Goal: Task Accomplishment & Management: Manage account settings

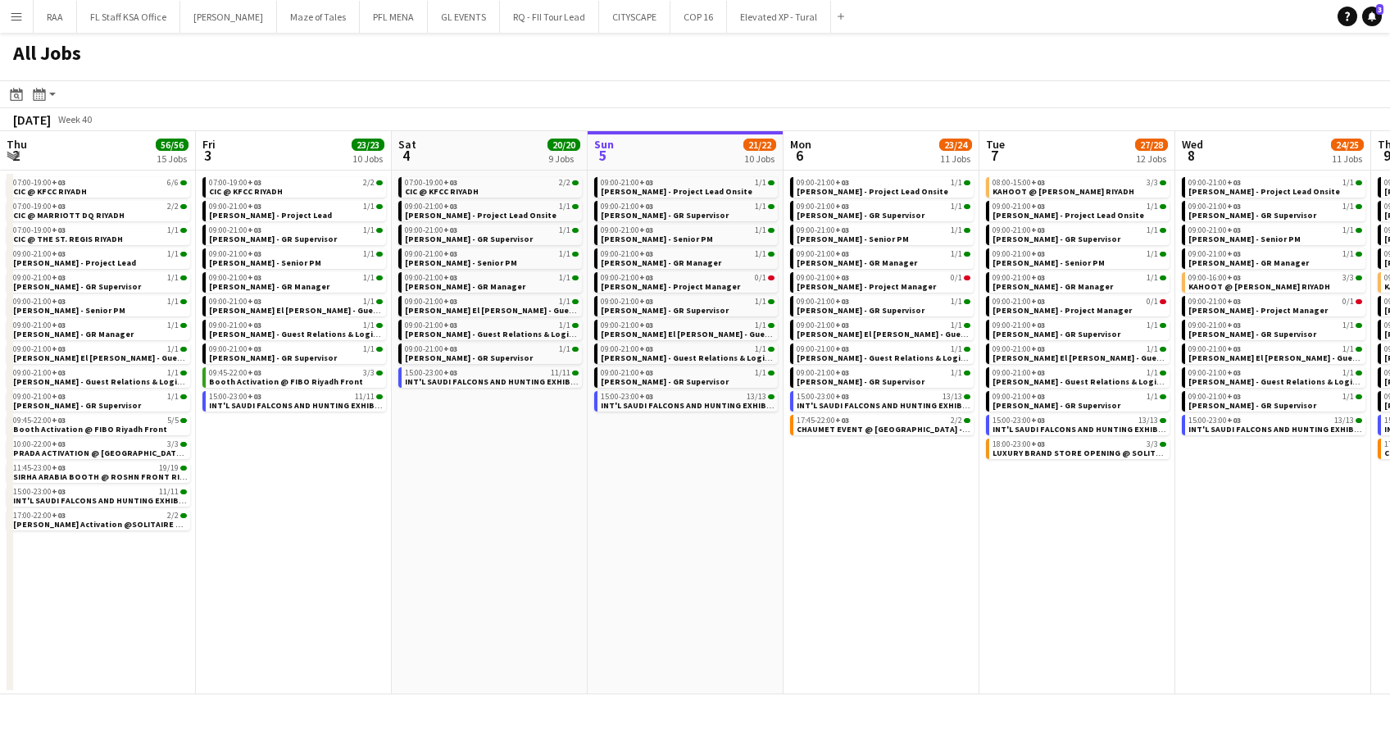
scroll to position [0, 392]
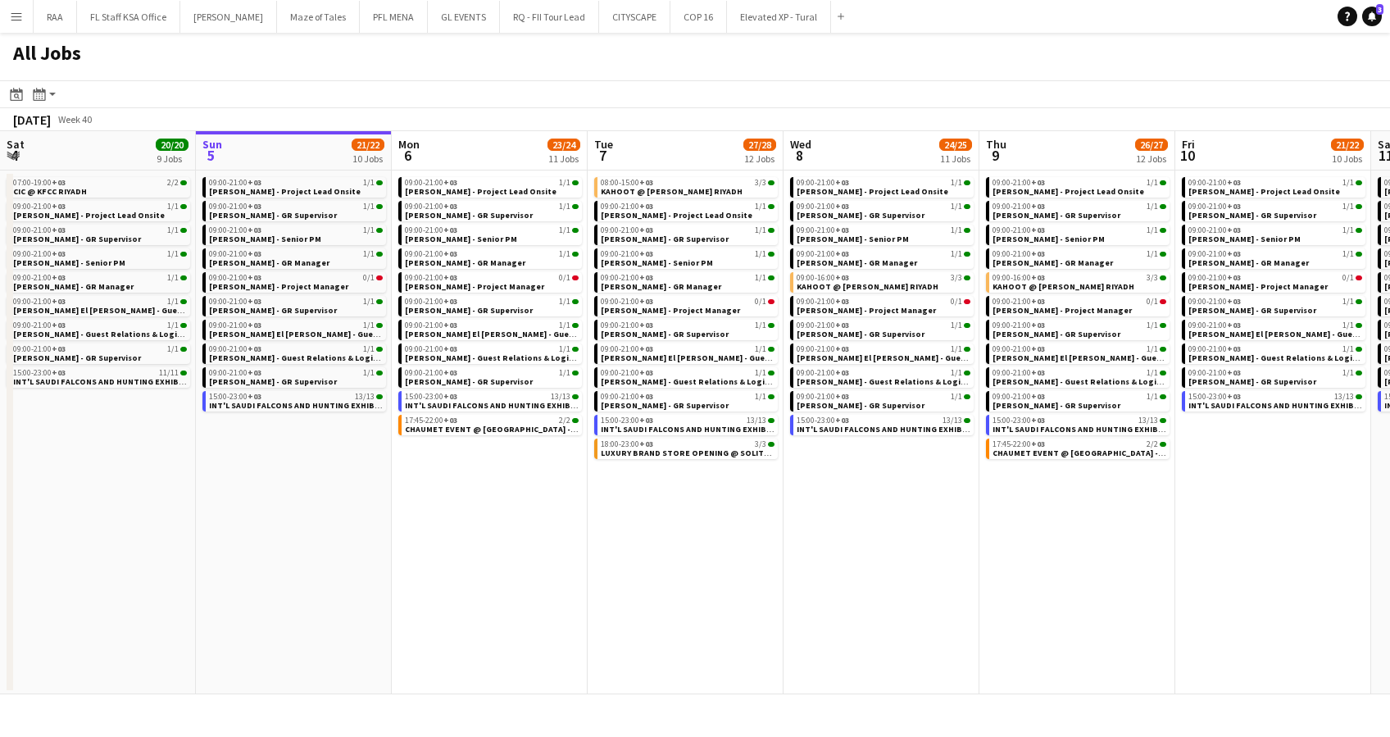
click at [10, 14] on app-icon "Menu" at bounding box center [16, 16] width 13 height 13
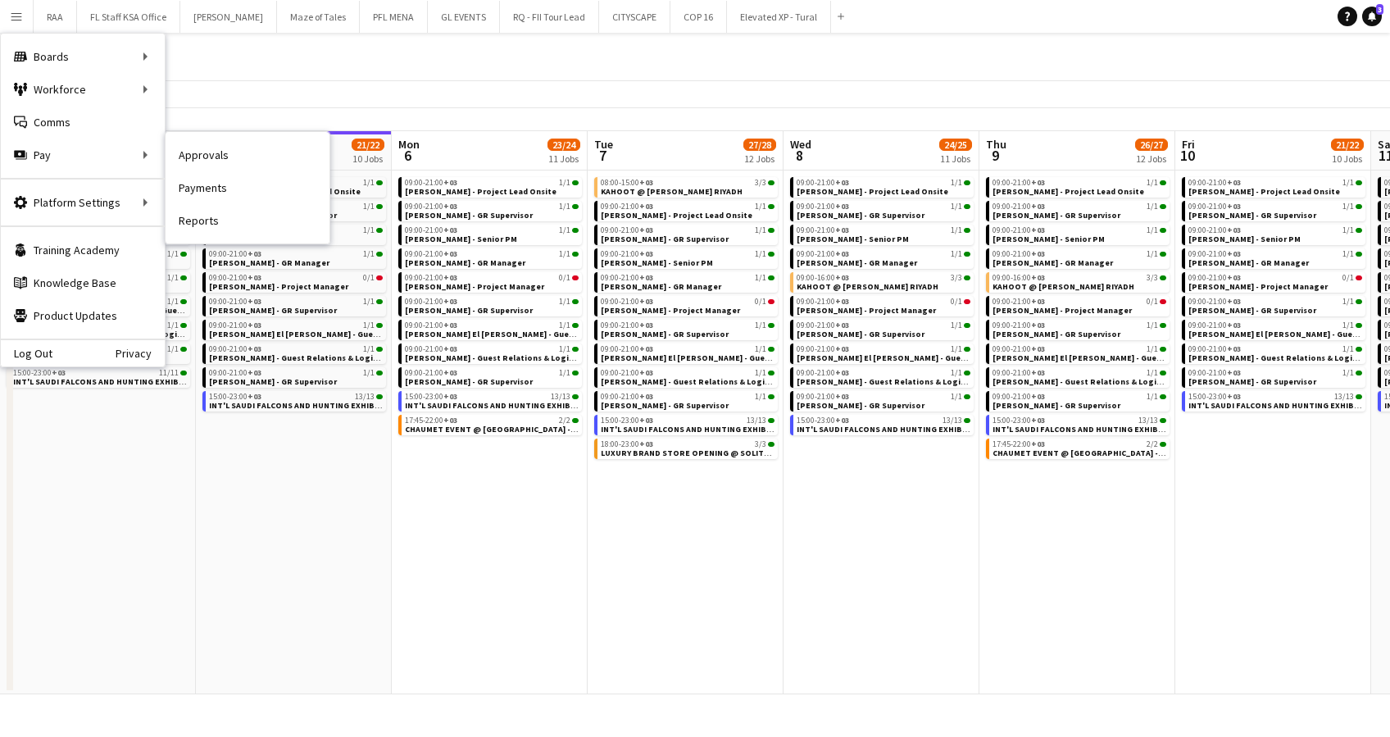
click at [200, 192] on link "Payments" at bounding box center [248, 187] width 164 height 33
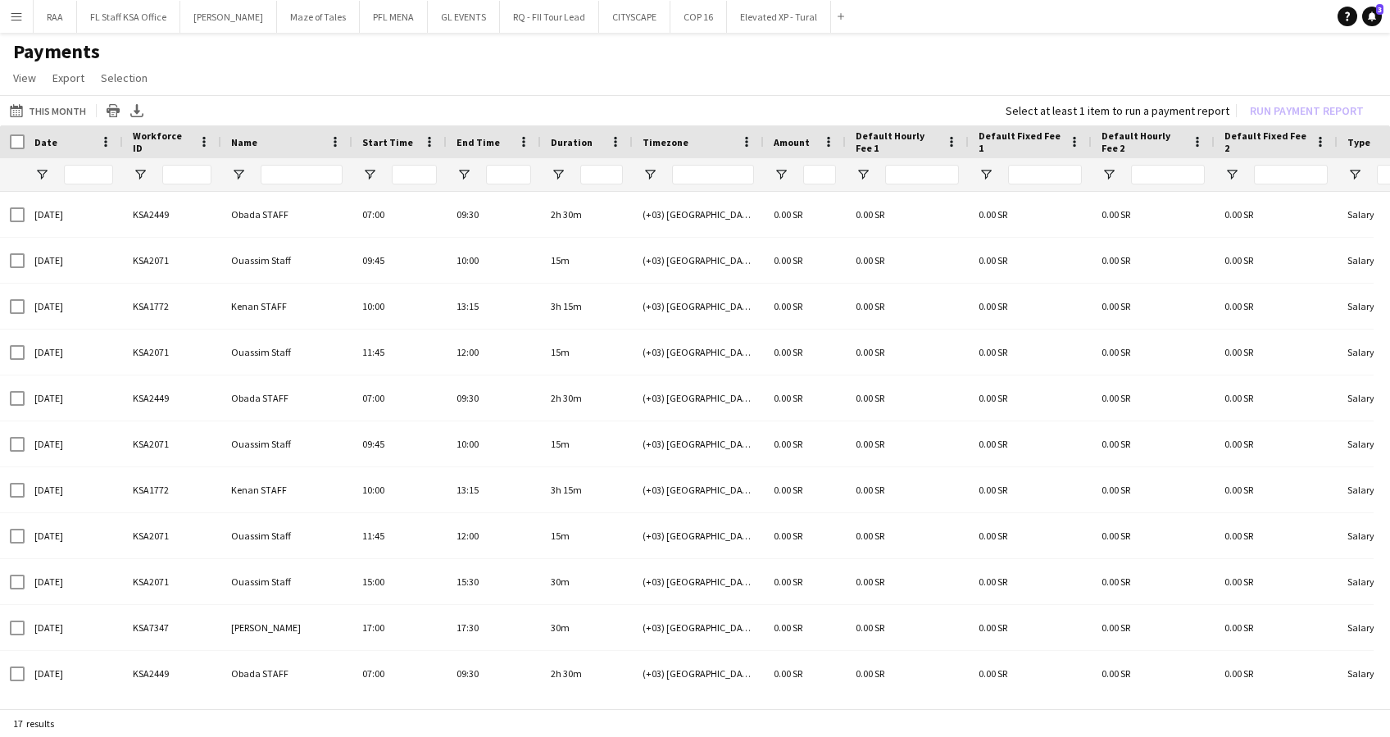
click at [9, 25] on button "Menu" at bounding box center [16, 16] width 33 height 33
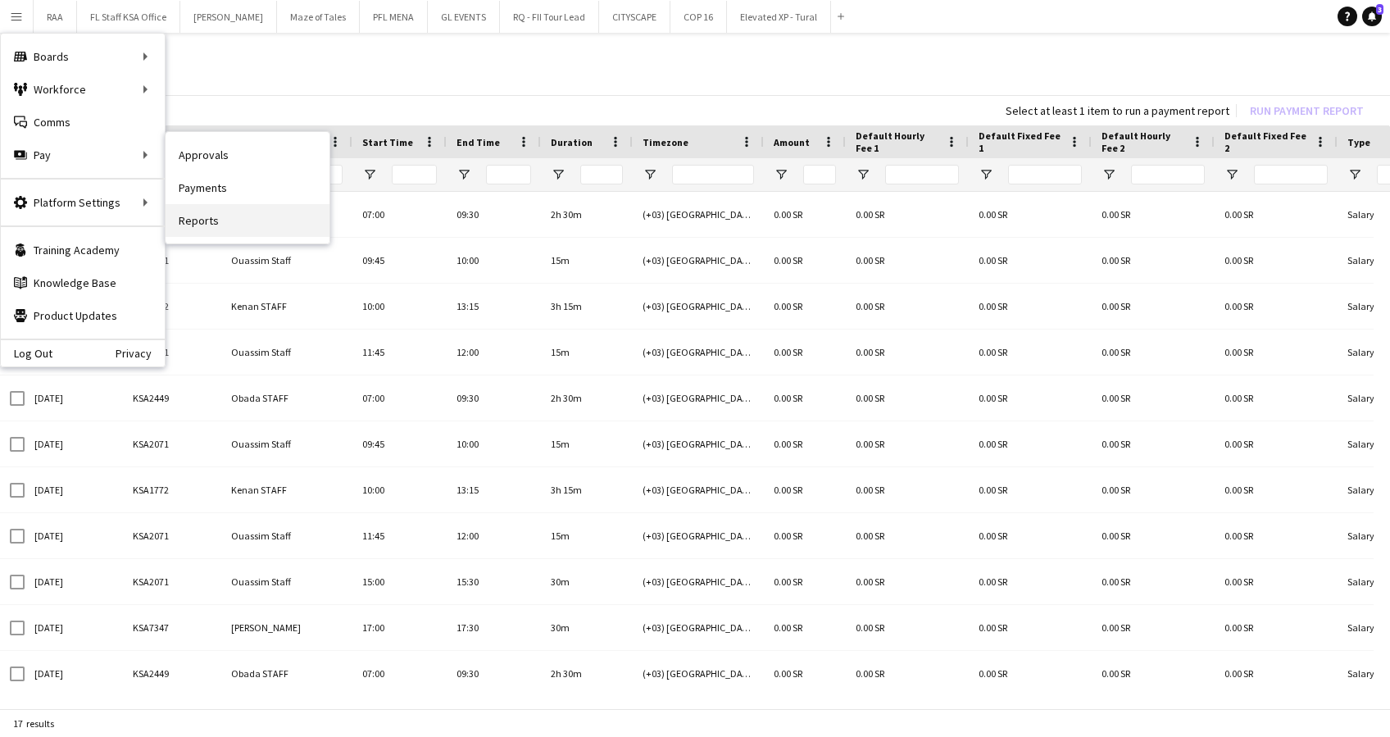
click at [230, 216] on link "Reports" at bounding box center [248, 220] width 164 height 33
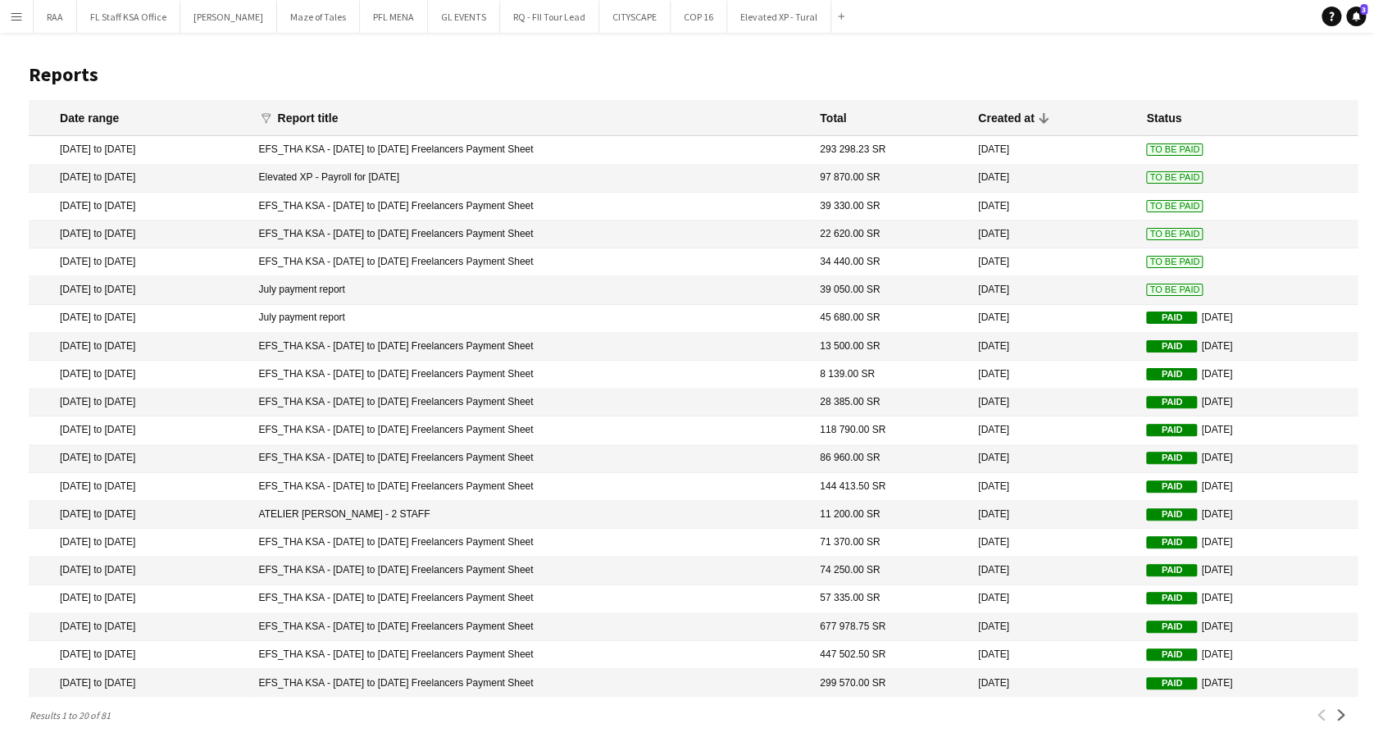
scroll to position [24, 0]
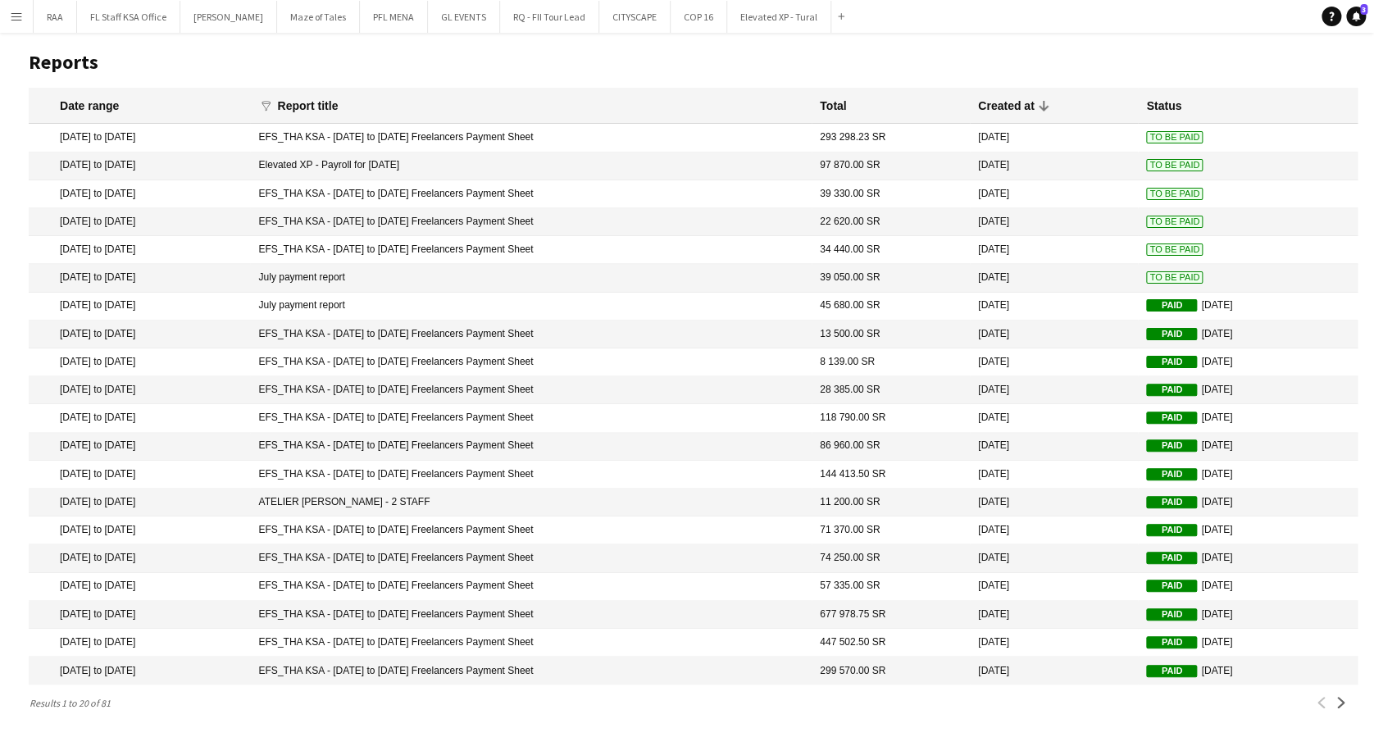
click at [1161, 271] on span "To Be Paid" at bounding box center [1174, 277] width 57 height 12
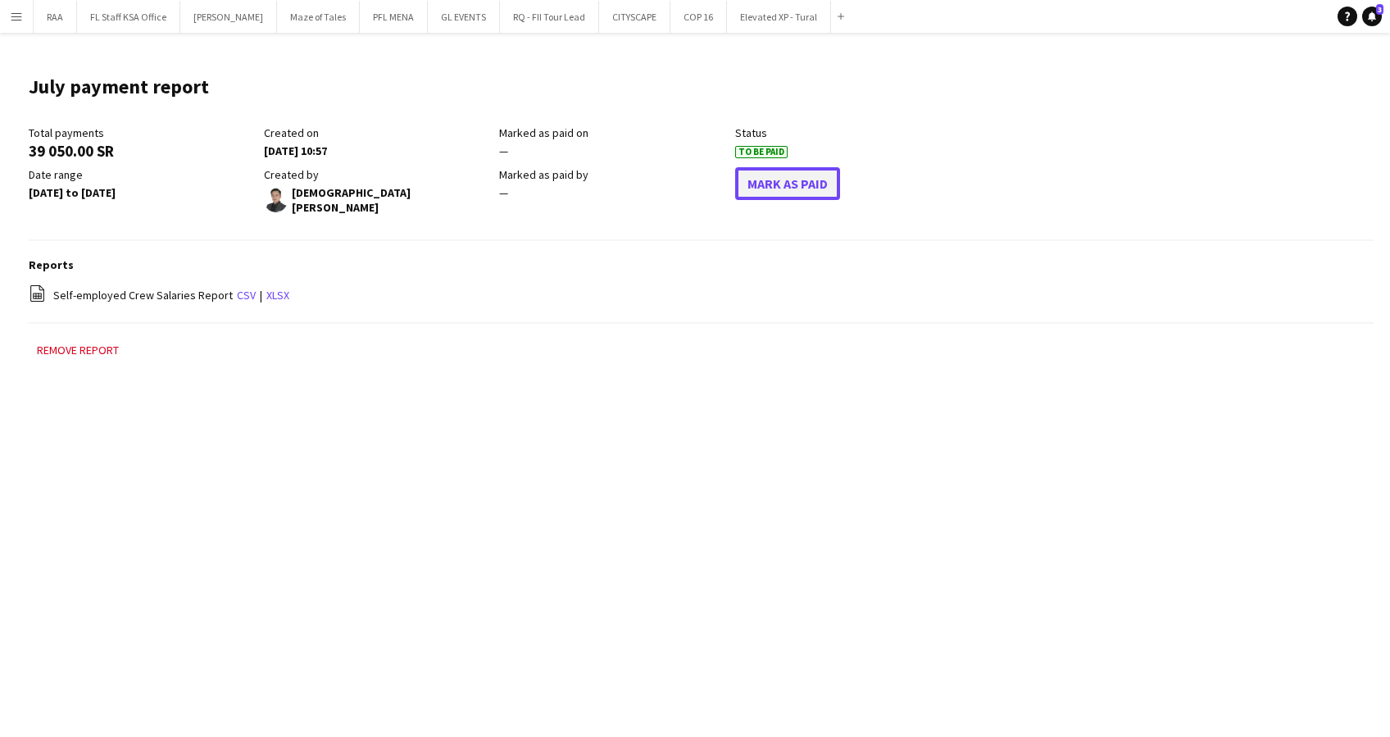
click at [753, 189] on button "Mark As Paid" at bounding box center [787, 183] width 105 height 33
click at [654, 268] on div "Reports file-spreadsheet Self-employed Crew Salaries Report csv | xlsx" at bounding box center [701, 290] width 1345 height 66
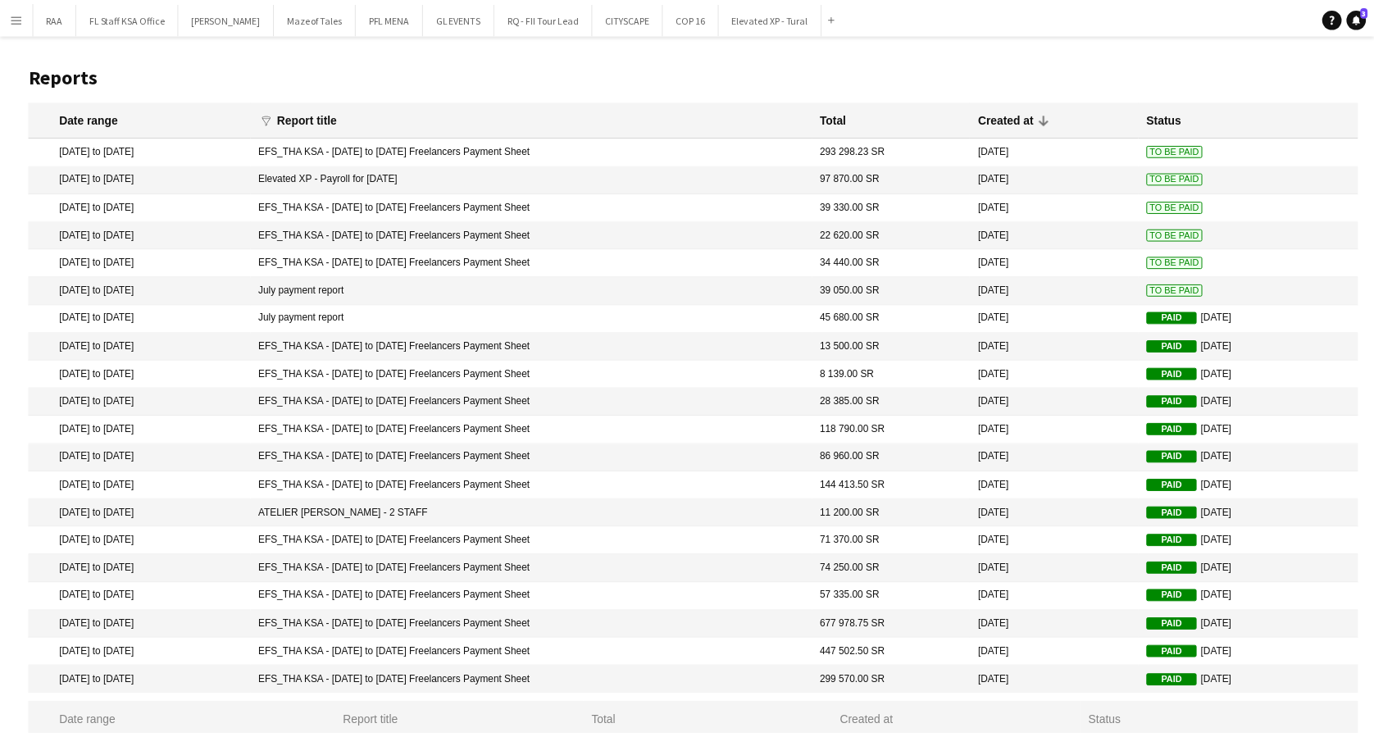
scroll to position [24, 0]
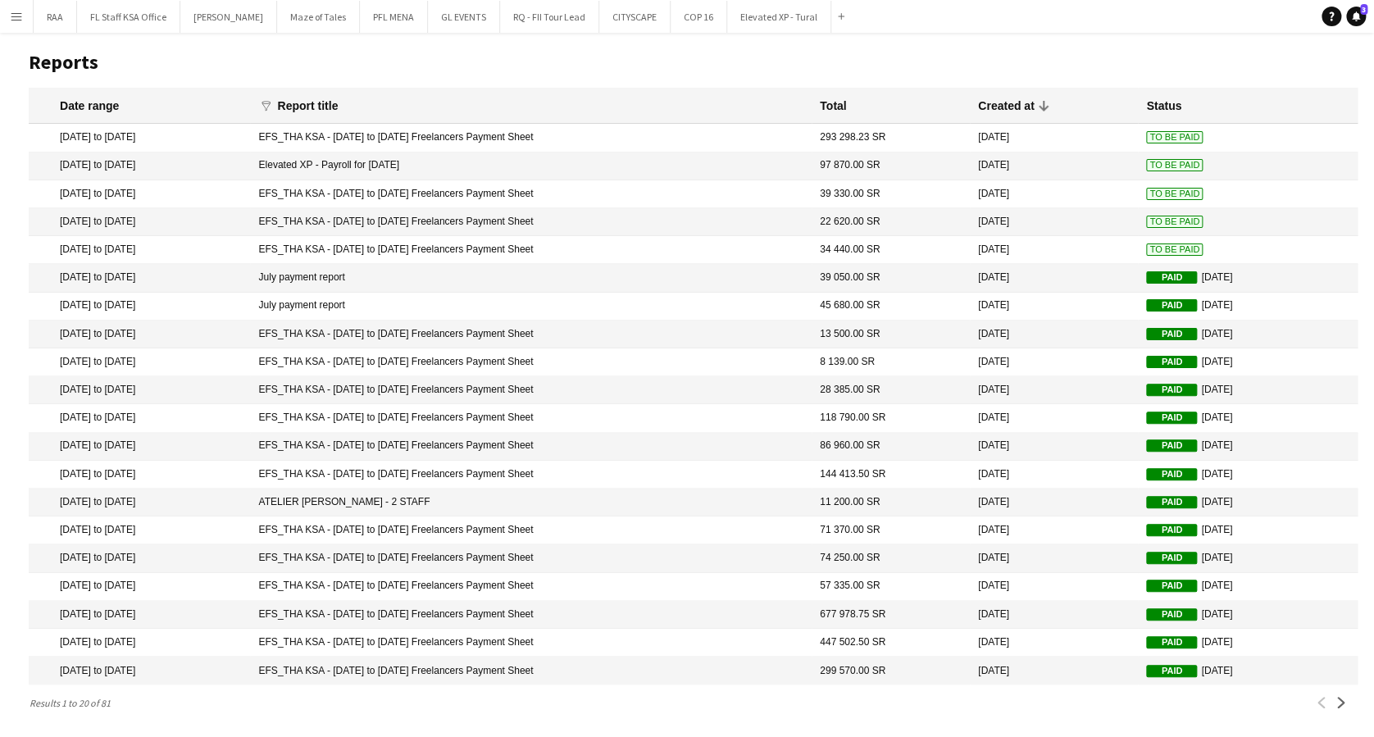
click at [1161, 244] on span "To Be Paid" at bounding box center [1174, 249] width 57 height 12
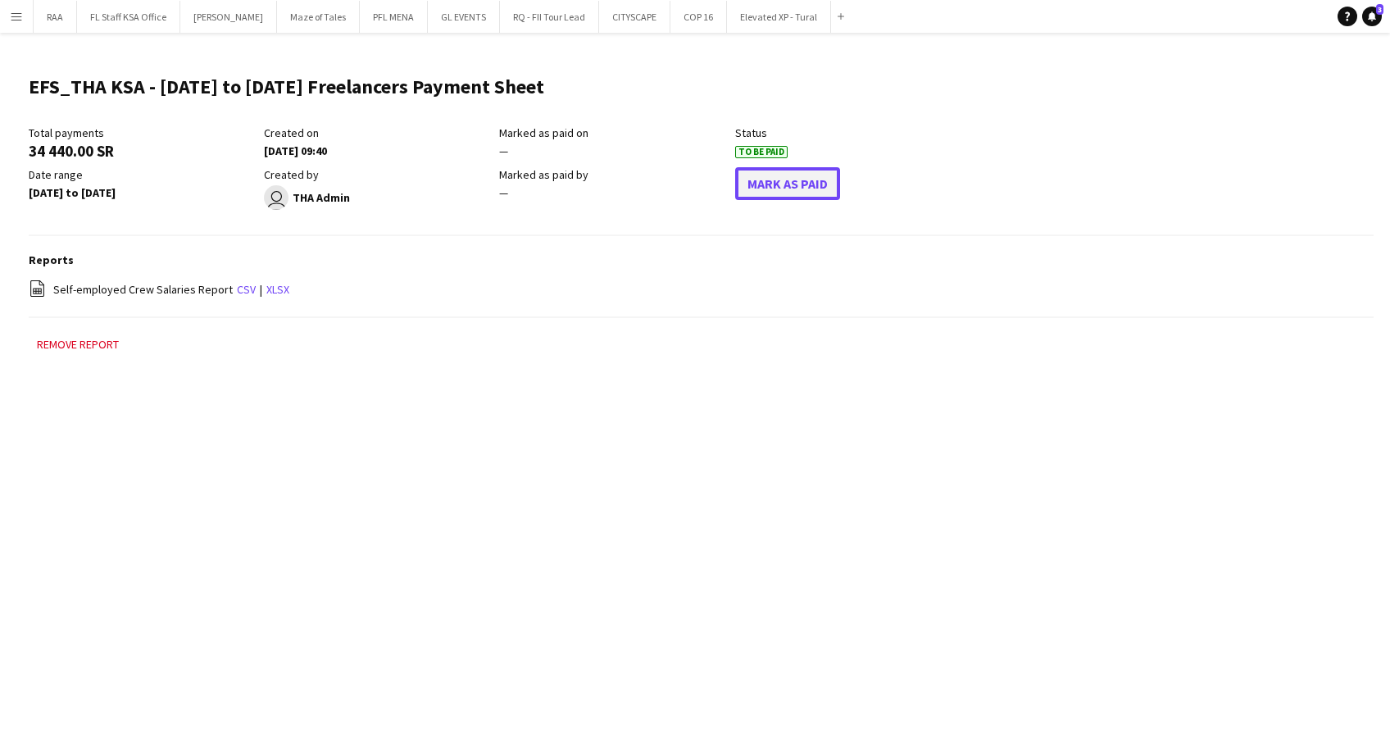
click at [767, 192] on button "Mark As Paid" at bounding box center [787, 183] width 105 height 33
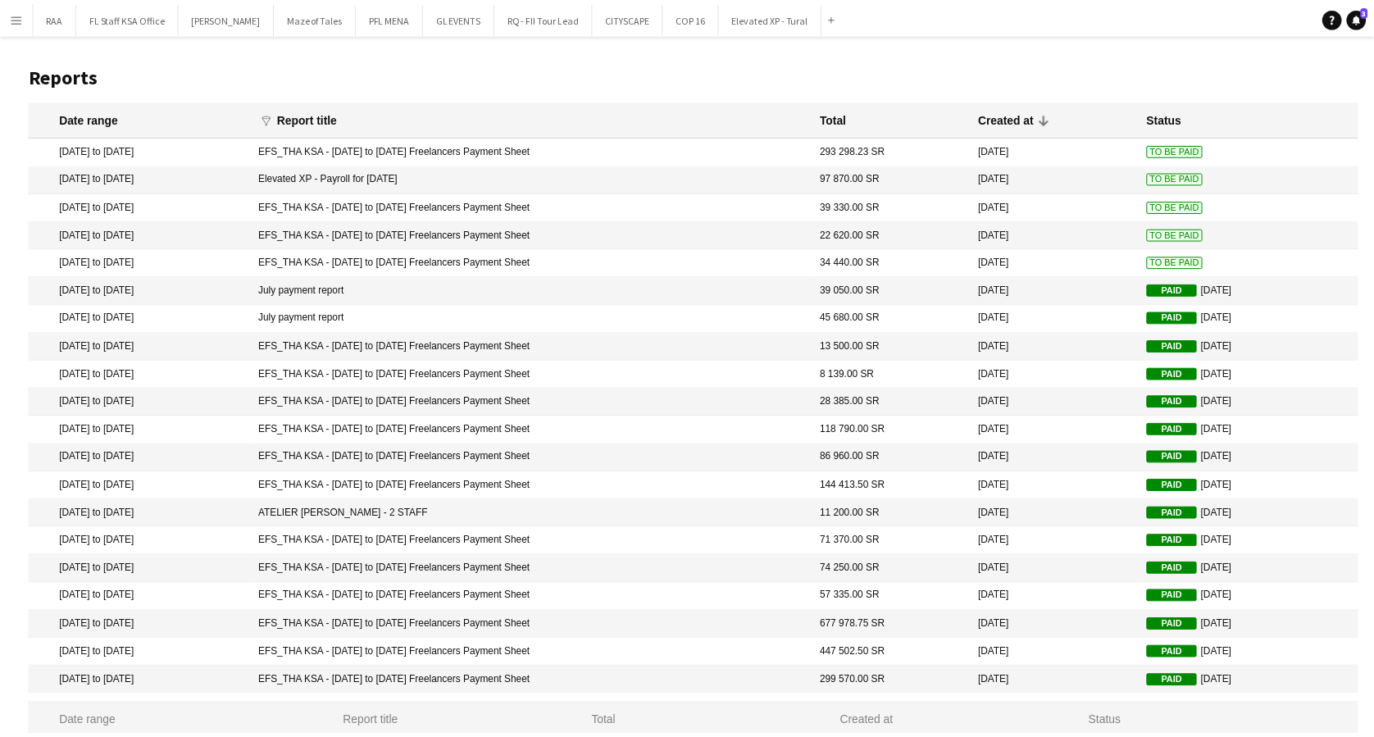
scroll to position [24, 0]
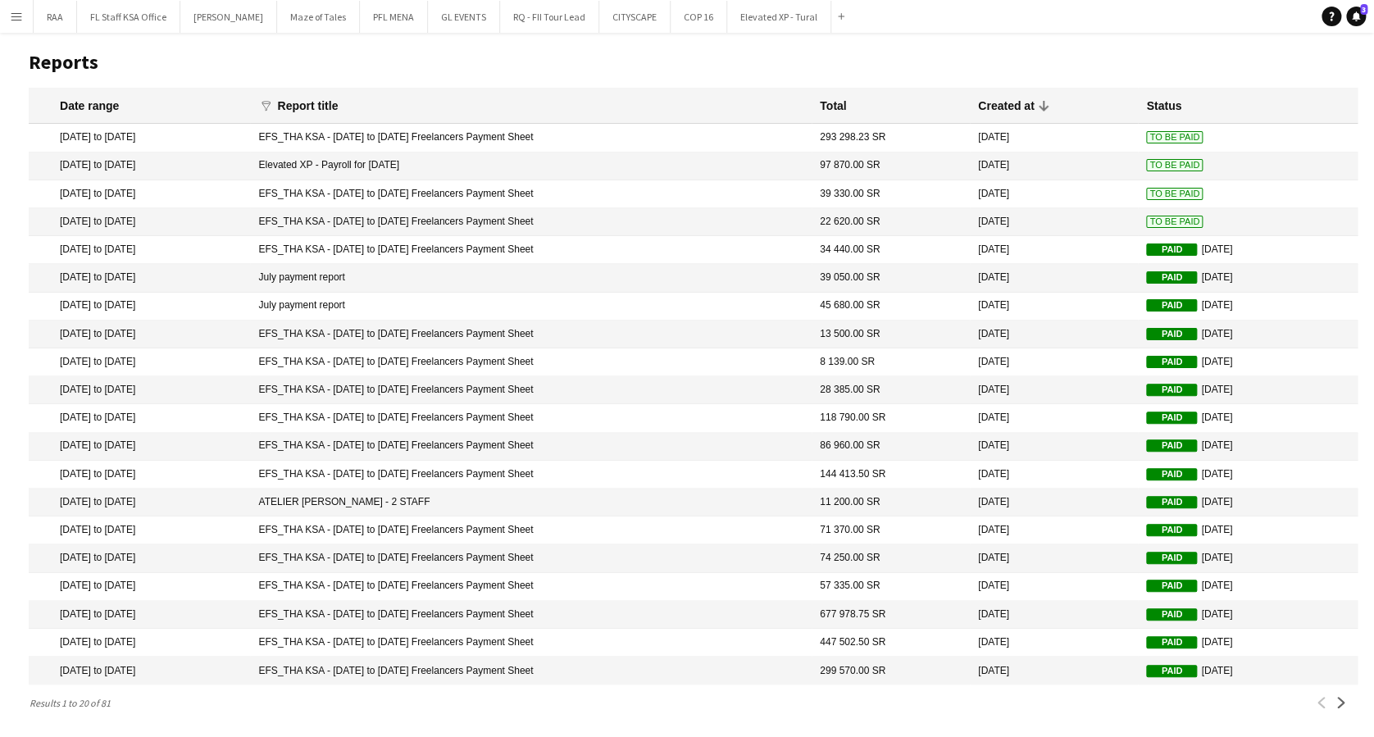
click at [1148, 216] on span "To Be Paid" at bounding box center [1174, 222] width 57 height 12
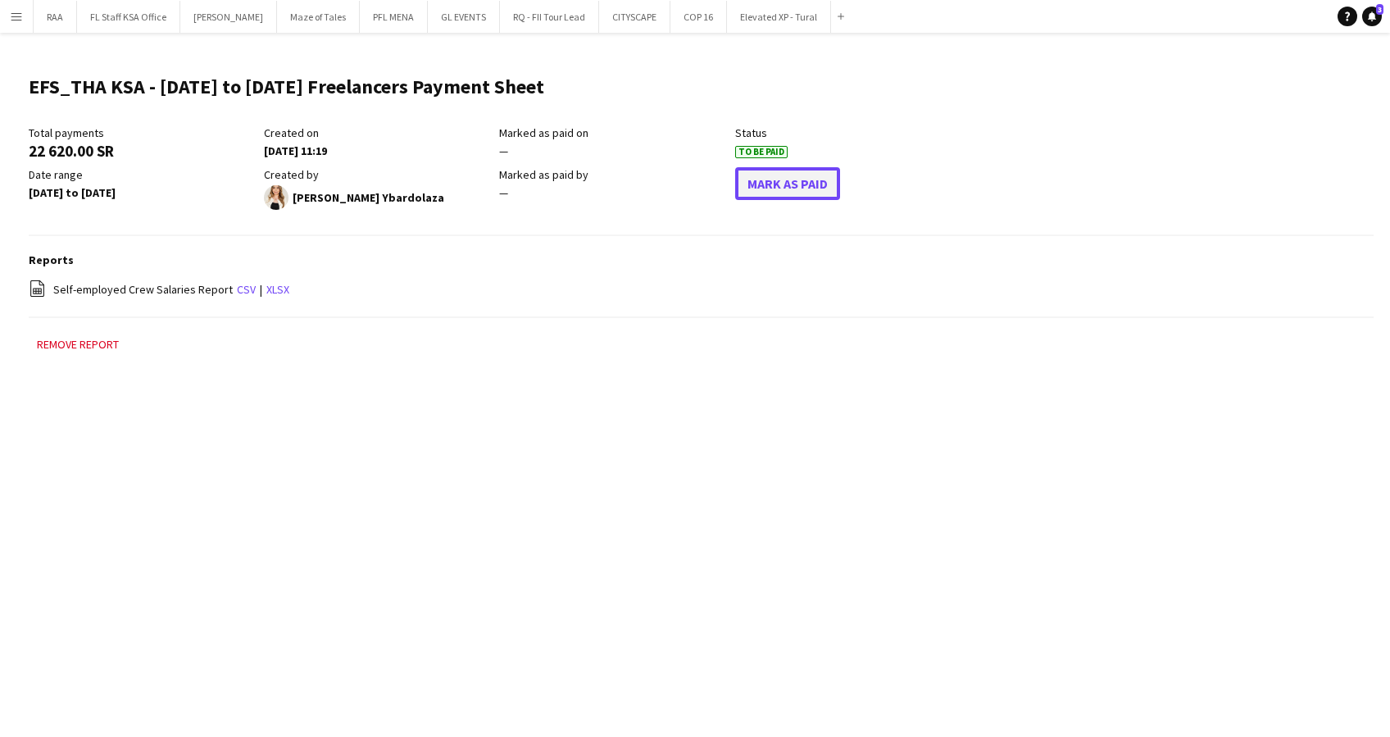
click at [812, 179] on button "Mark As Paid" at bounding box center [787, 183] width 105 height 33
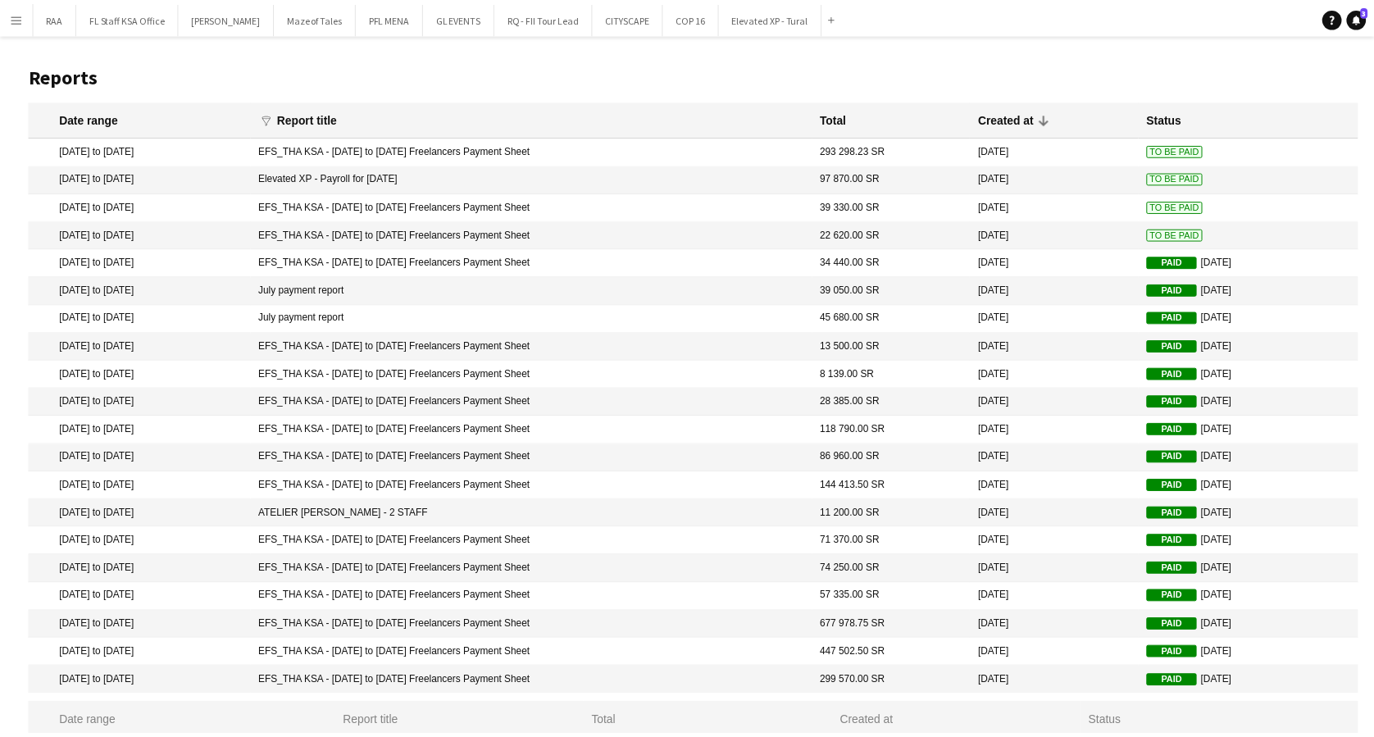
scroll to position [24, 0]
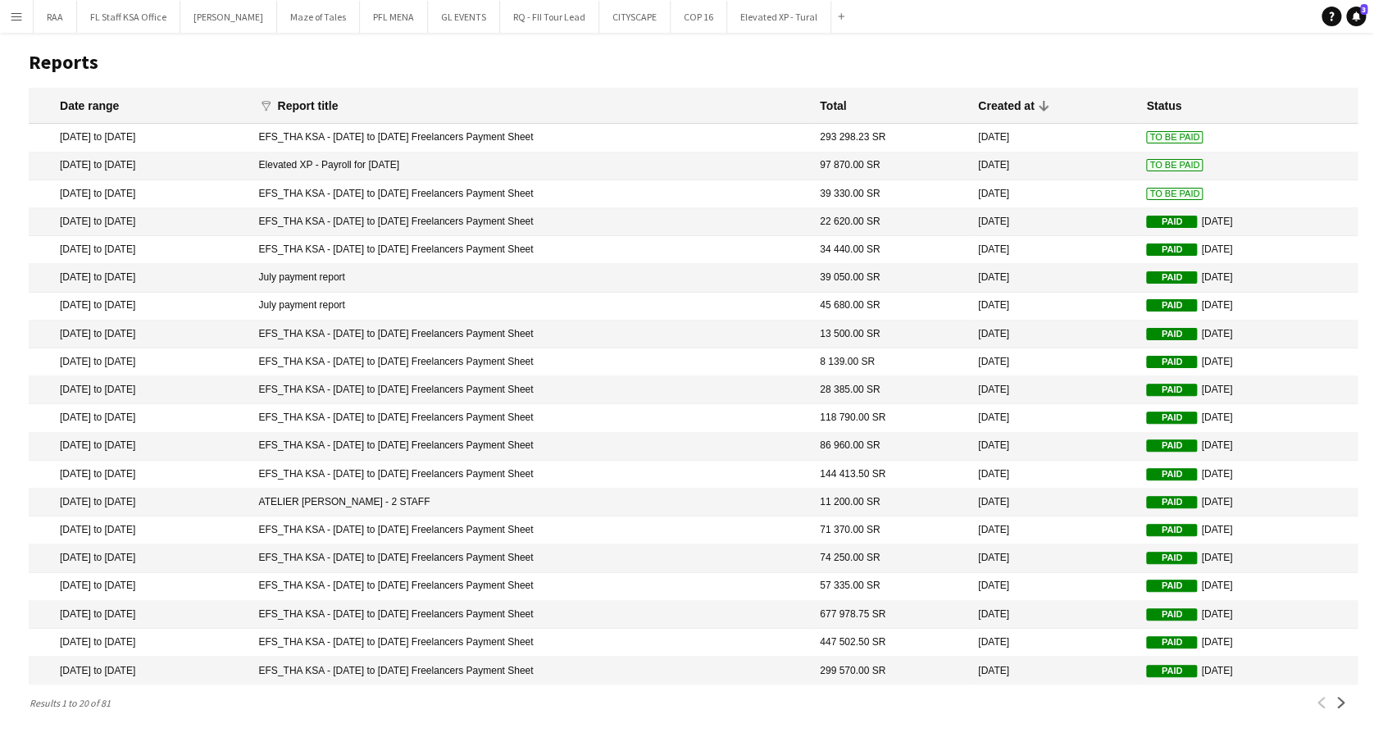
click at [1153, 188] on span "To Be Paid" at bounding box center [1174, 194] width 57 height 12
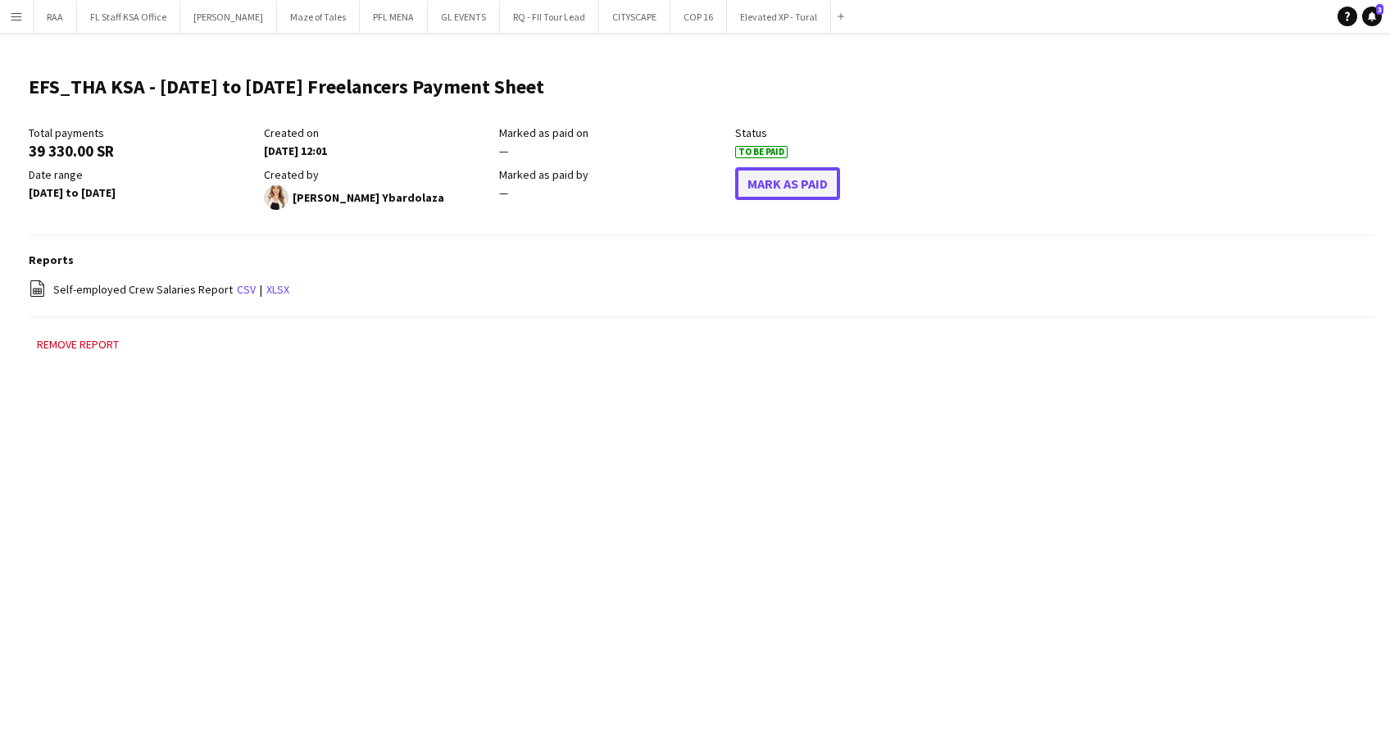
click at [789, 177] on button "Mark As Paid" at bounding box center [787, 183] width 105 height 33
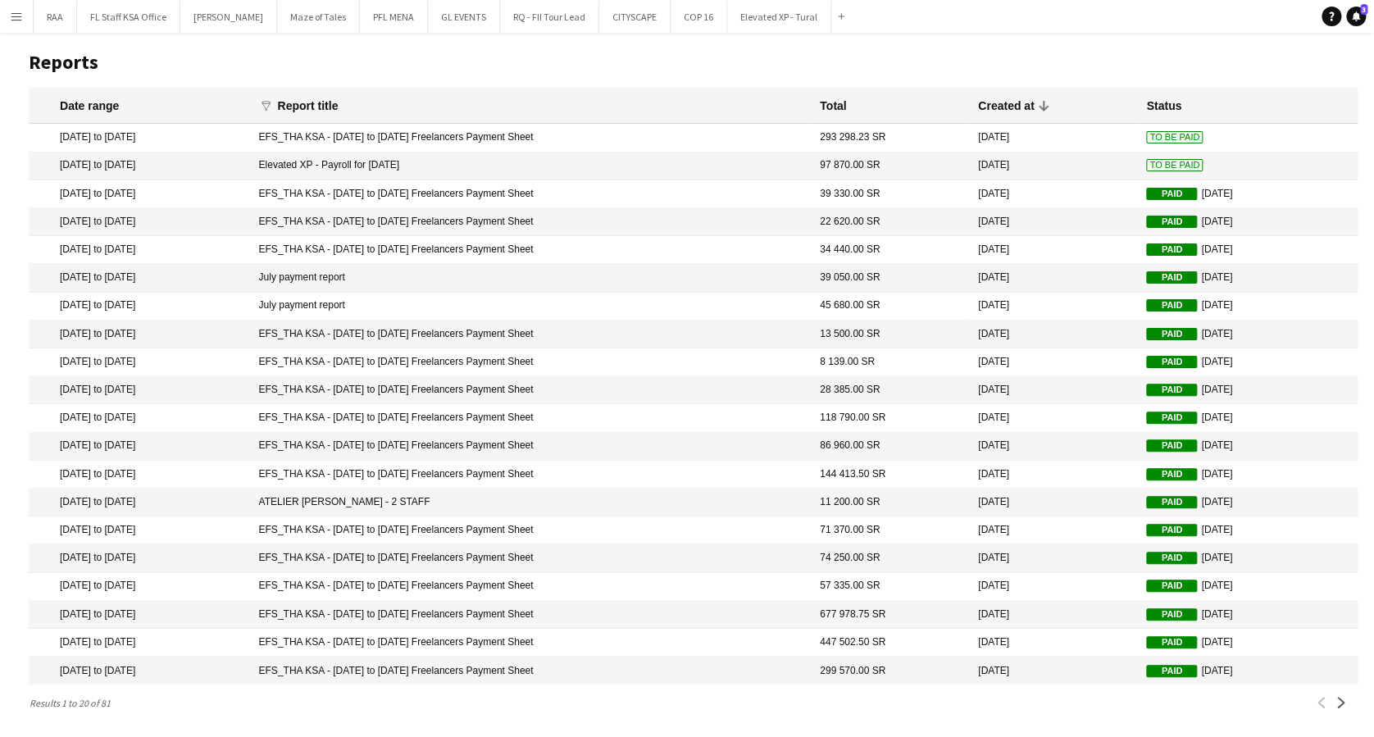
scroll to position [24, 0]
click at [1339, 702] on app-icon "Next" at bounding box center [1340, 702] width 11 height 11
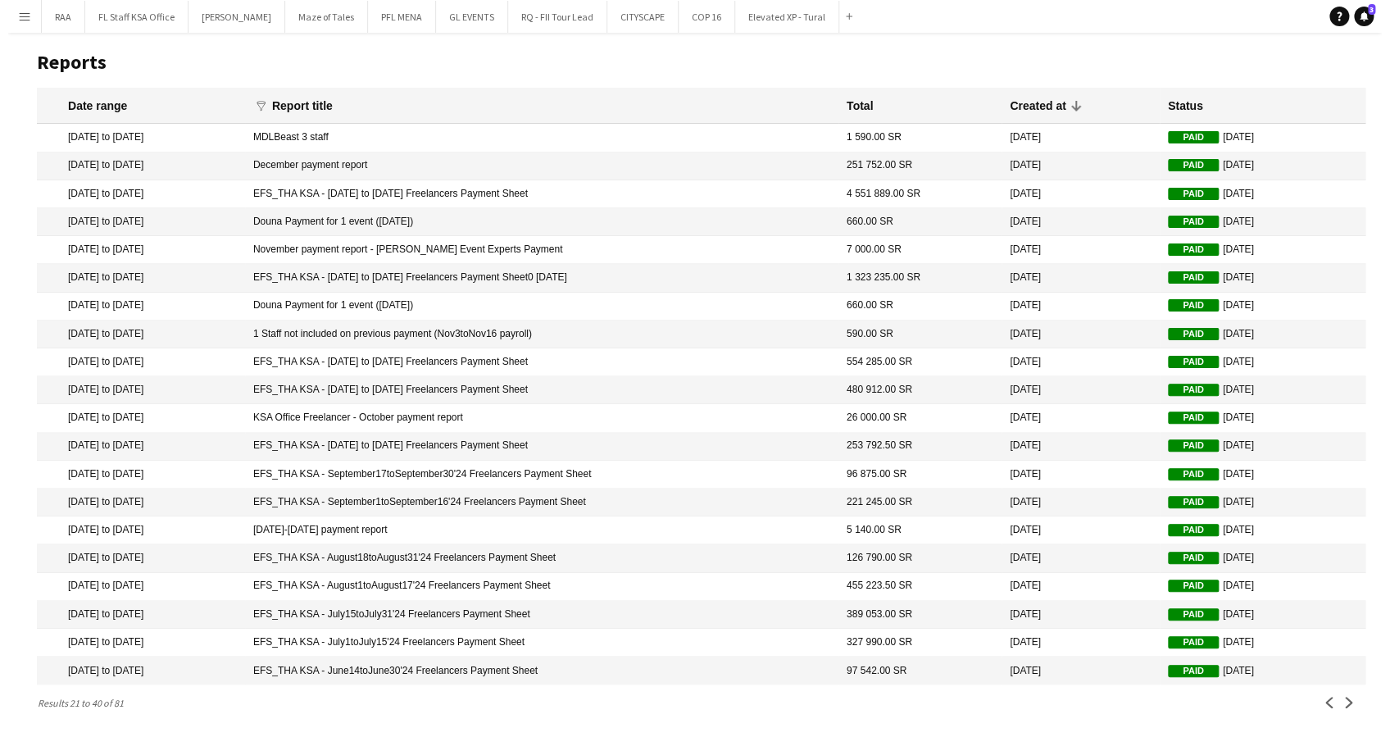
scroll to position [0, 0]
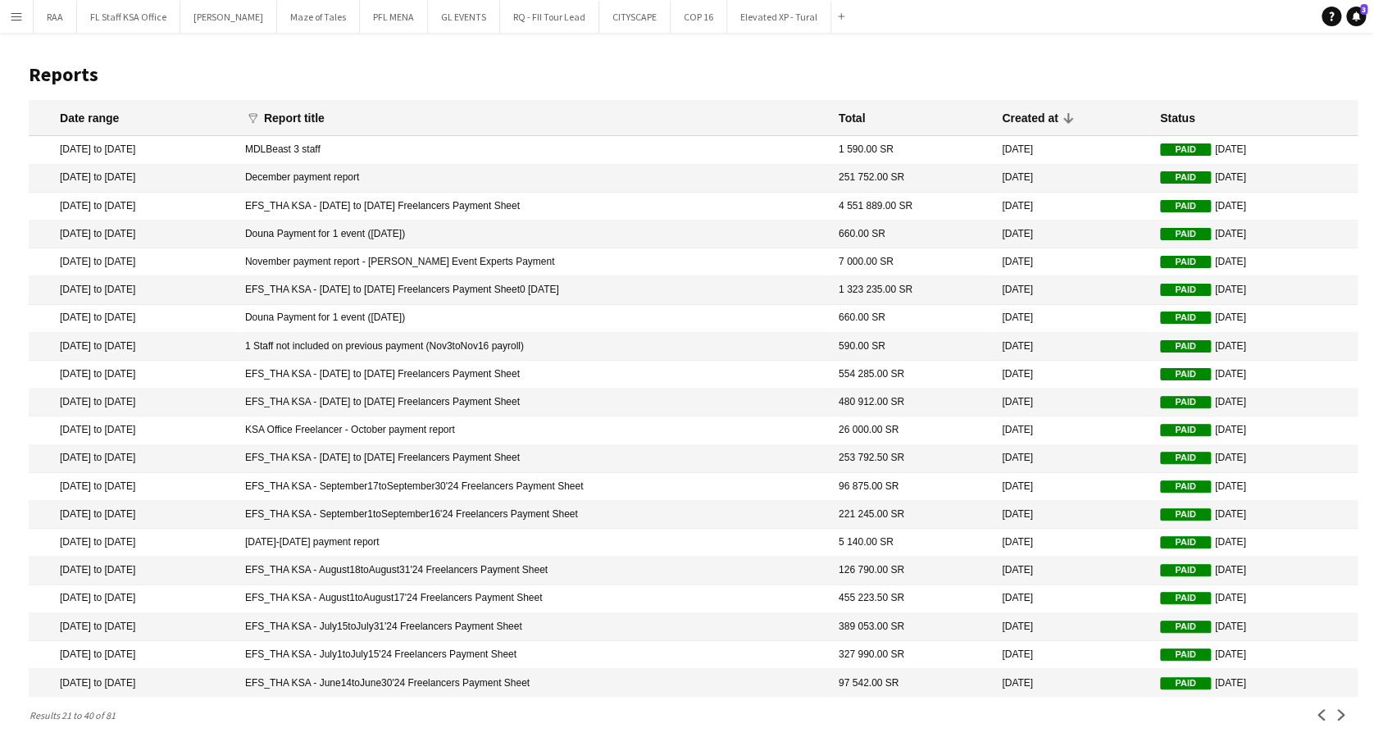
click at [8, 10] on button "Menu" at bounding box center [16, 16] width 33 height 33
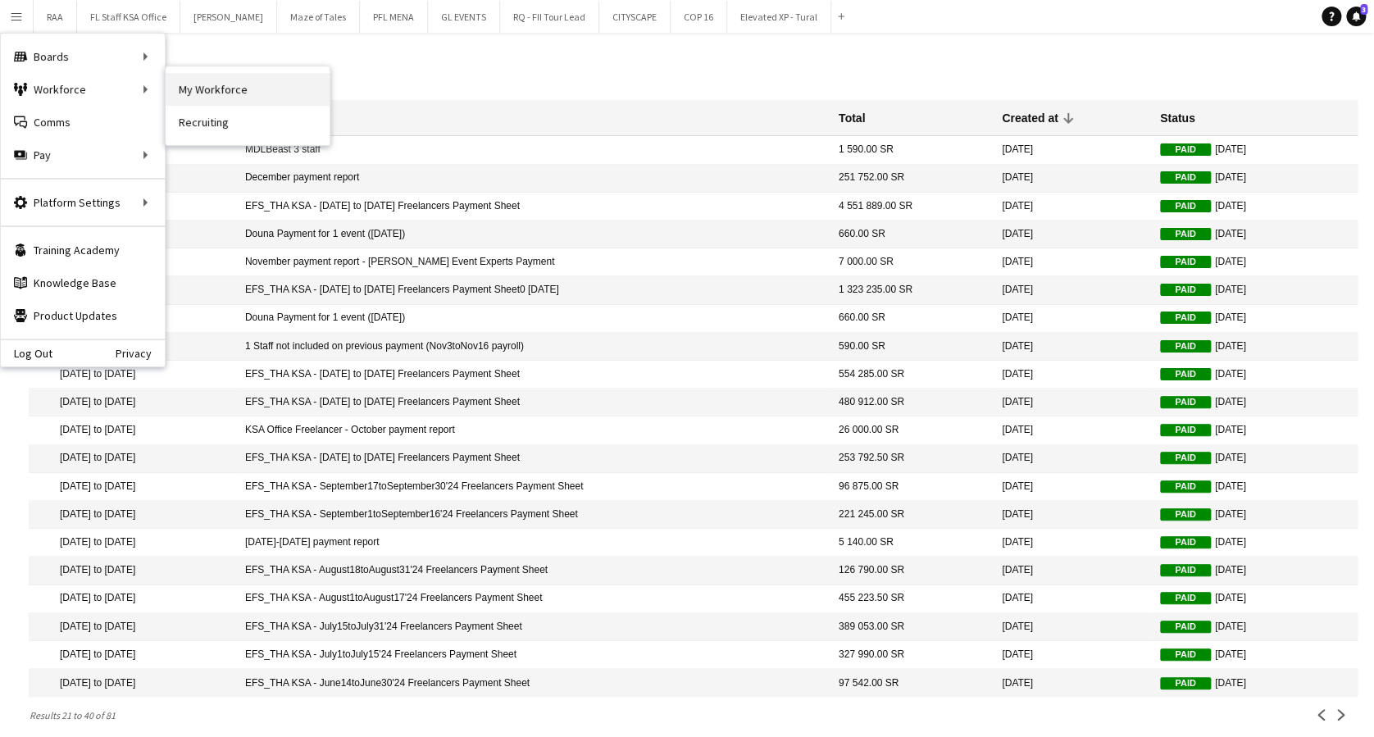
click at [190, 83] on link "My Workforce" at bounding box center [248, 89] width 164 height 33
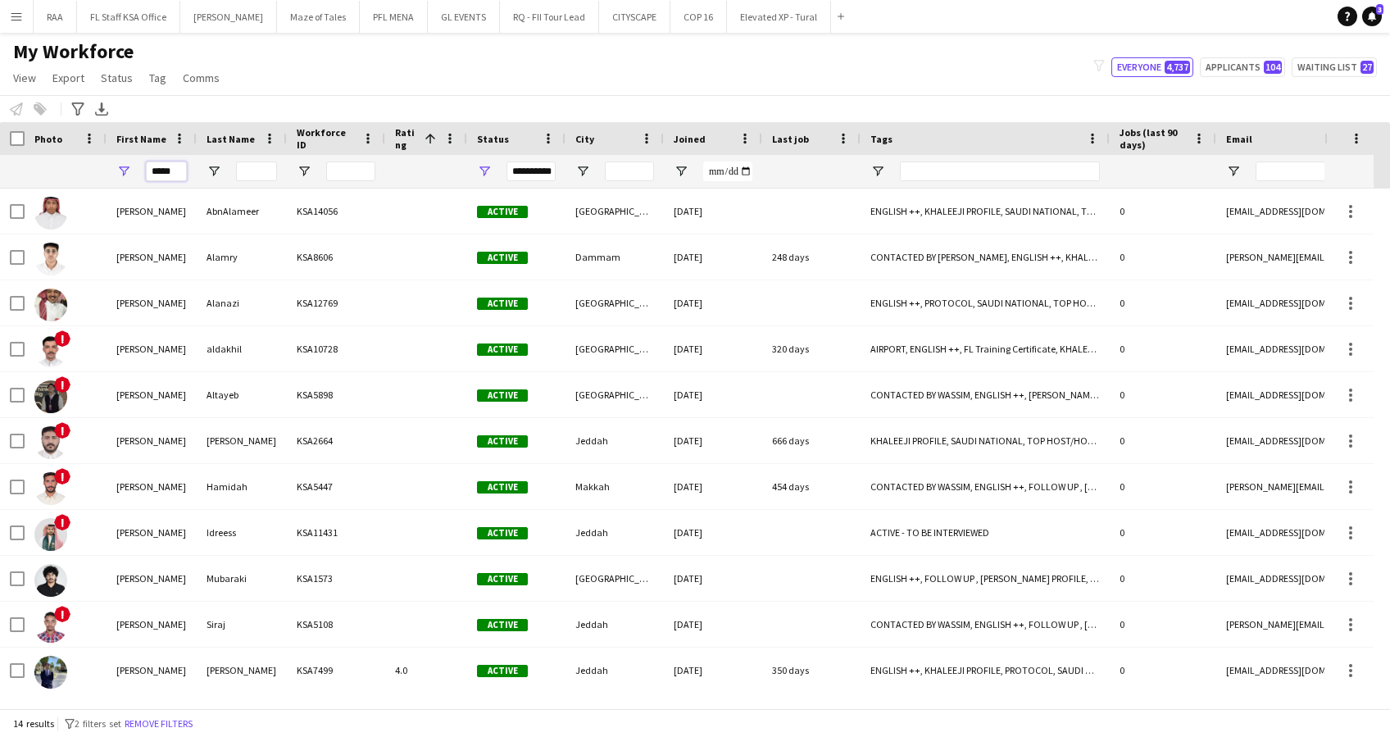
drag, startPoint x: 182, startPoint y: 174, endPoint x: 111, endPoint y: 182, distance: 71.0
click at [111, 182] on div "*****" at bounding box center [152, 171] width 90 height 33
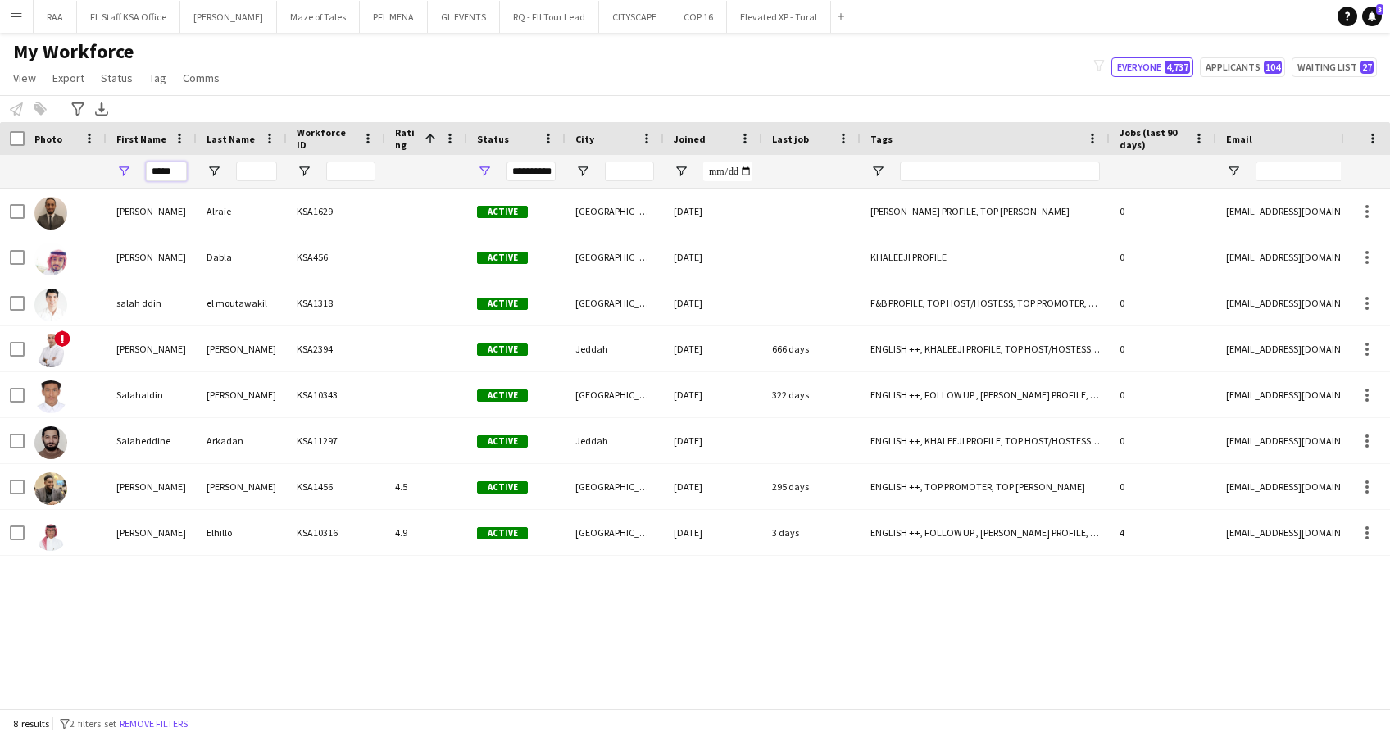
type input "*****"
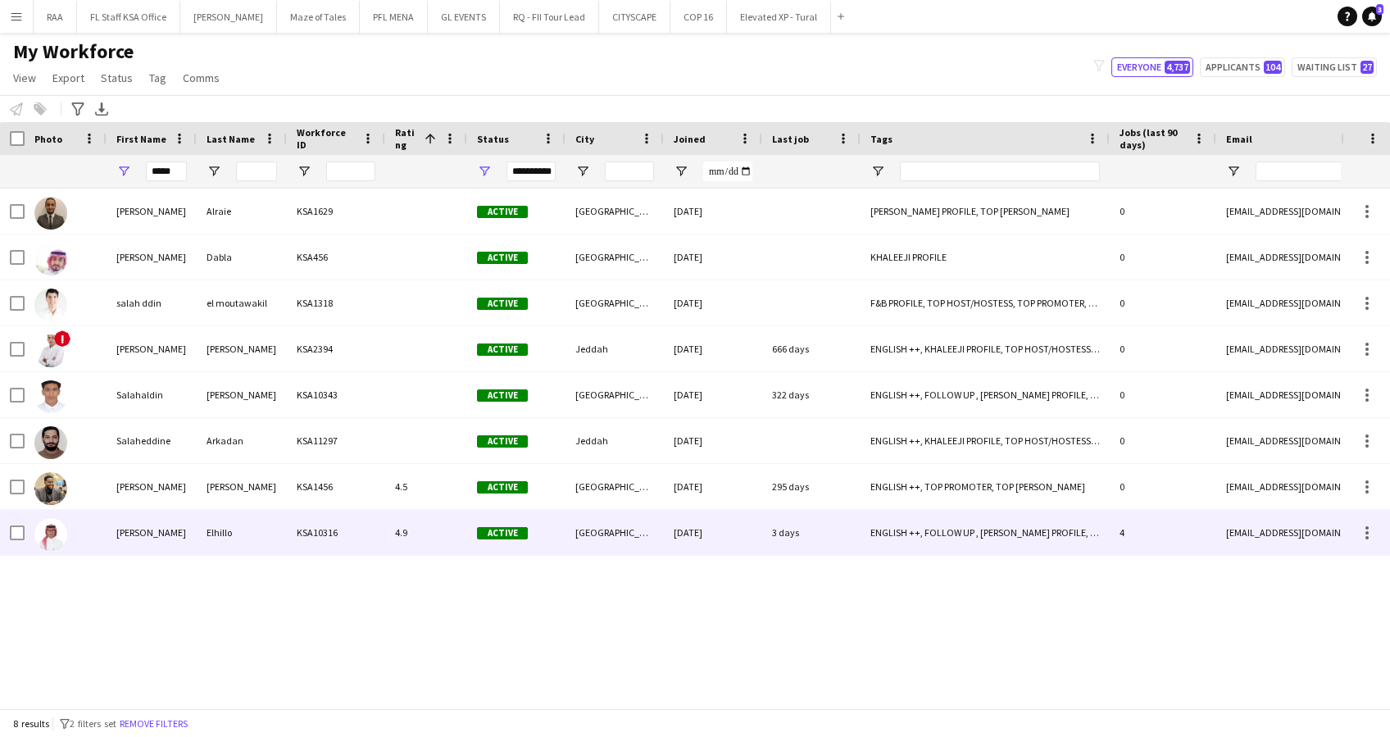
click at [269, 518] on div "Elhillo" at bounding box center [242, 532] width 90 height 45
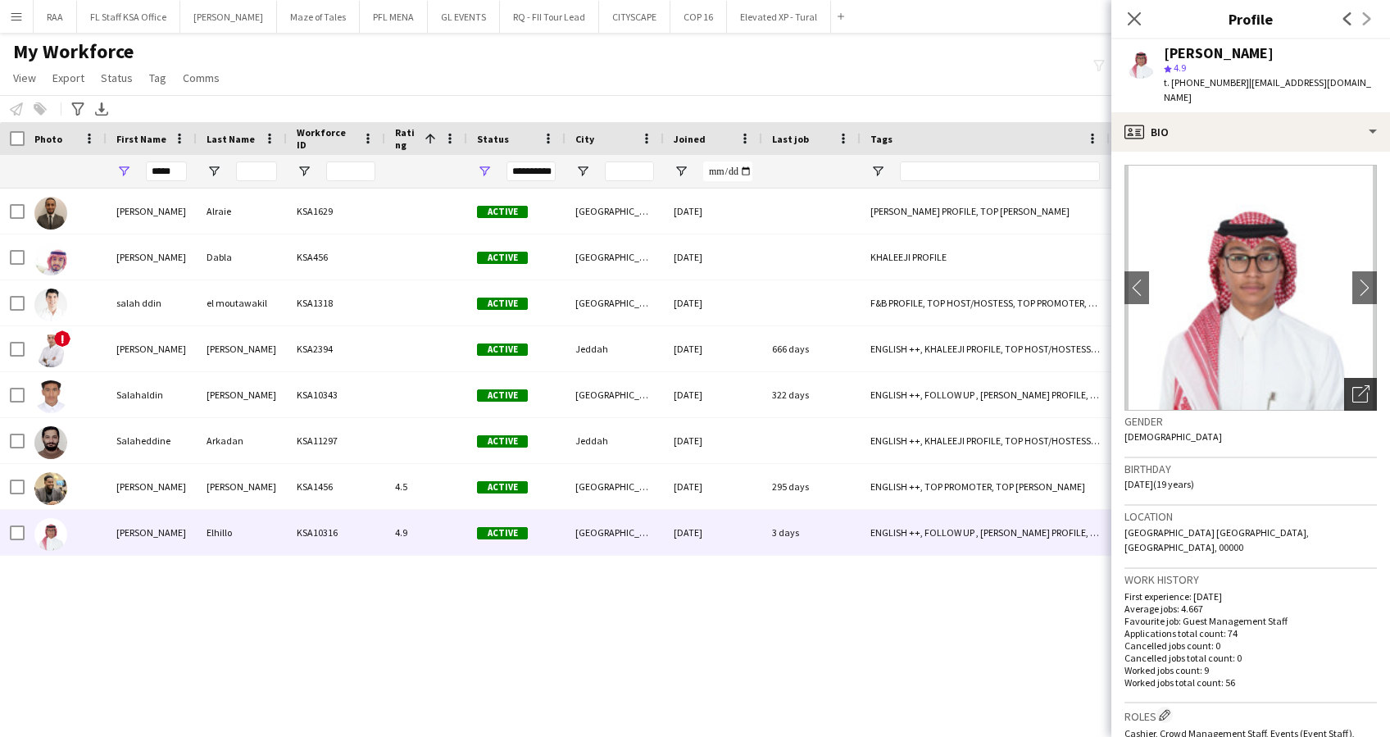
click at [1352, 385] on icon "Open photos pop-in" at bounding box center [1360, 393] width 17 height 17
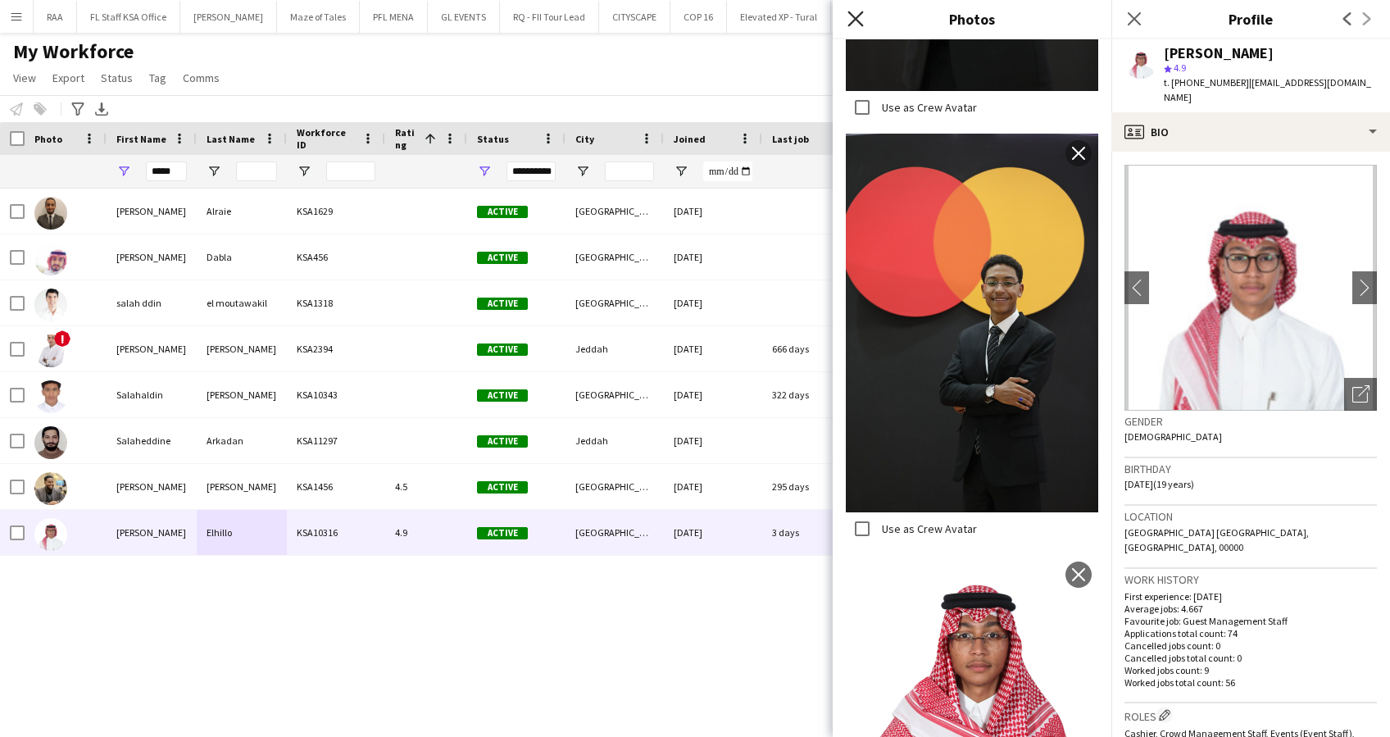
click at [849, 16] on icon "Close pop-in" at bounding box center [855, 19] width 16 height 16
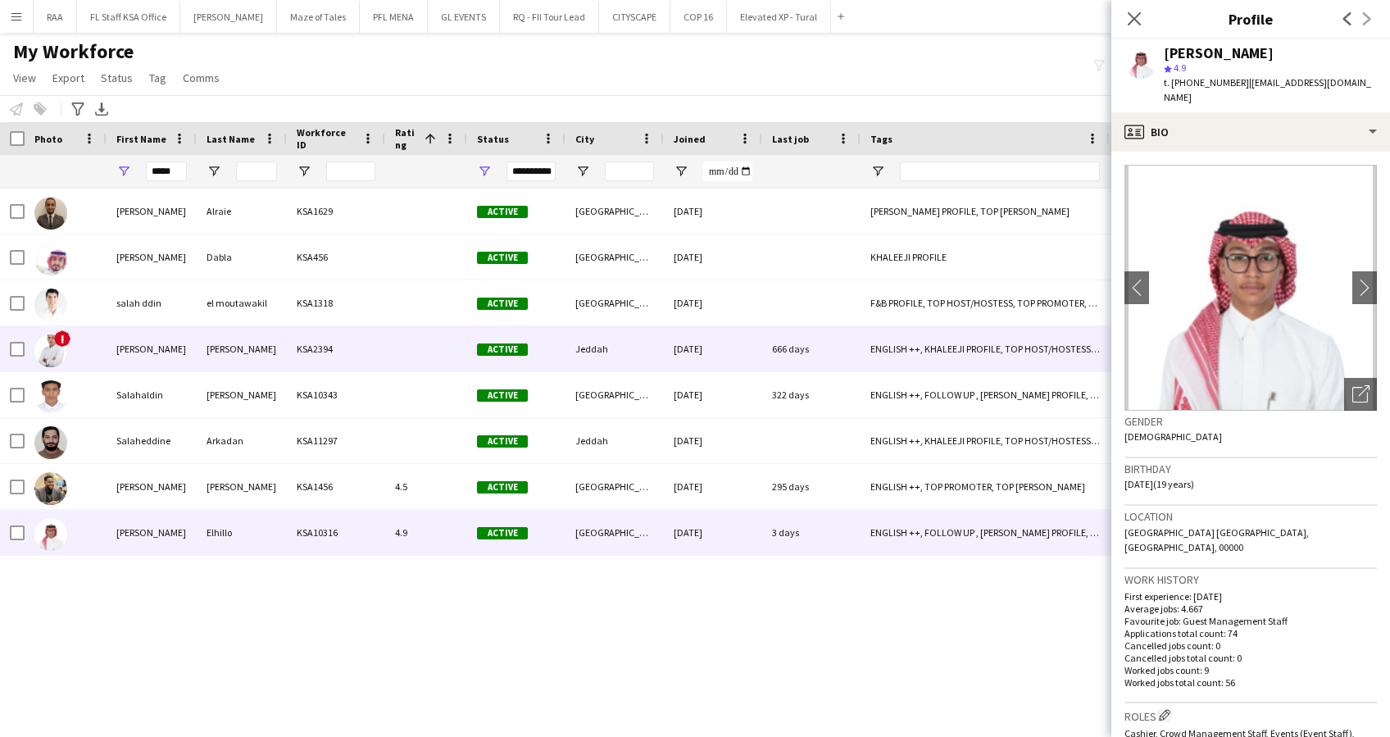
click at [127, 343] on div "[PERSON_NAME]" at bounding box center [152, 348] width 90 height 45
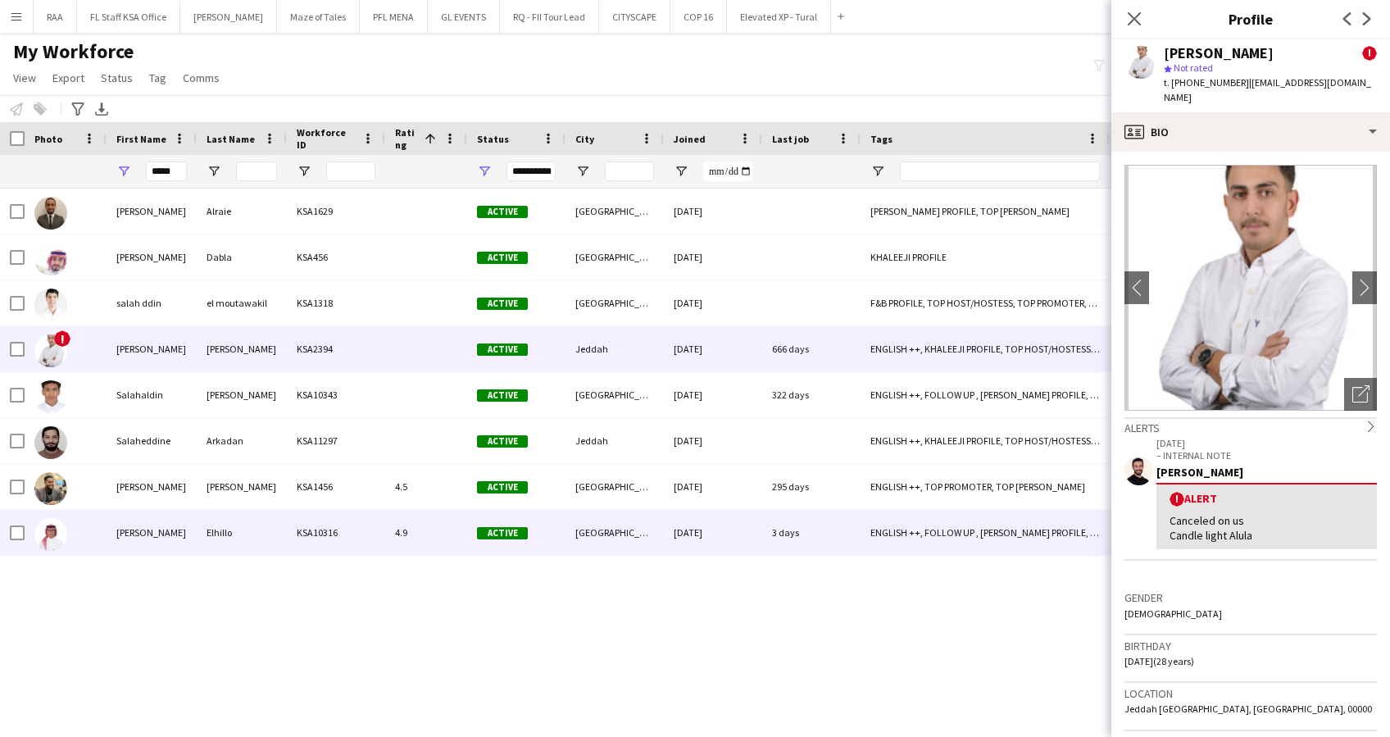
click at [176, 544] on div "[PERSON_NAME]" at bounding box center [152, 532] width 90 height 45
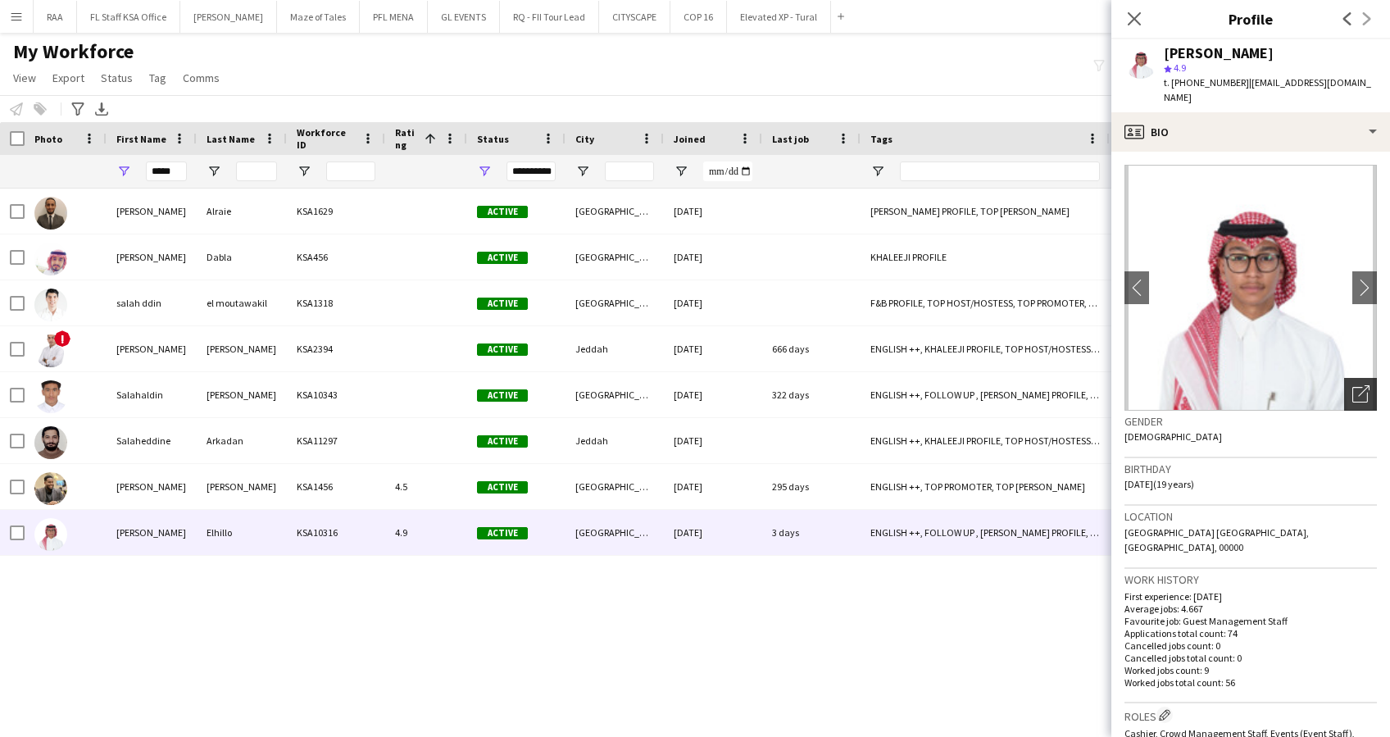
click at [1346, 378] on div "Open photos pop-in" at bounding box center [1360, 394] width 33 height 33
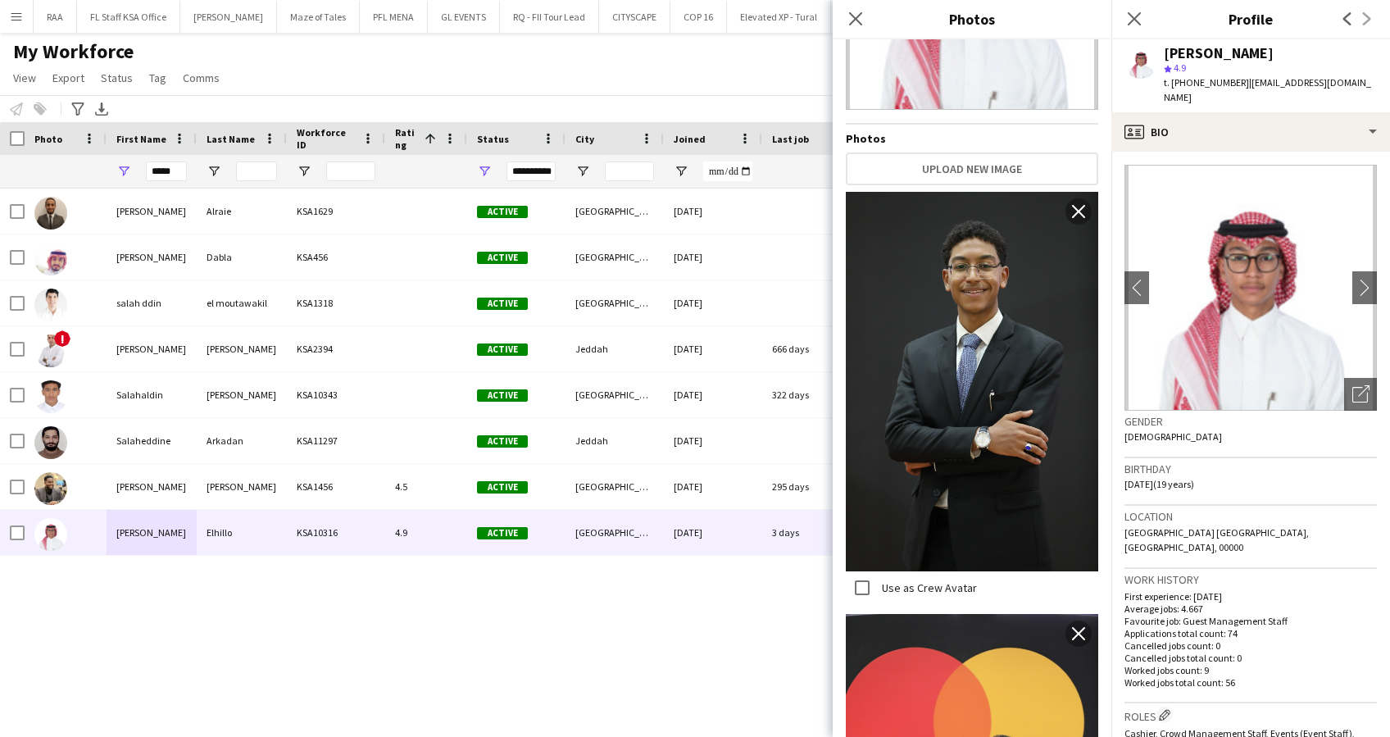
scroll to position [437, 0]
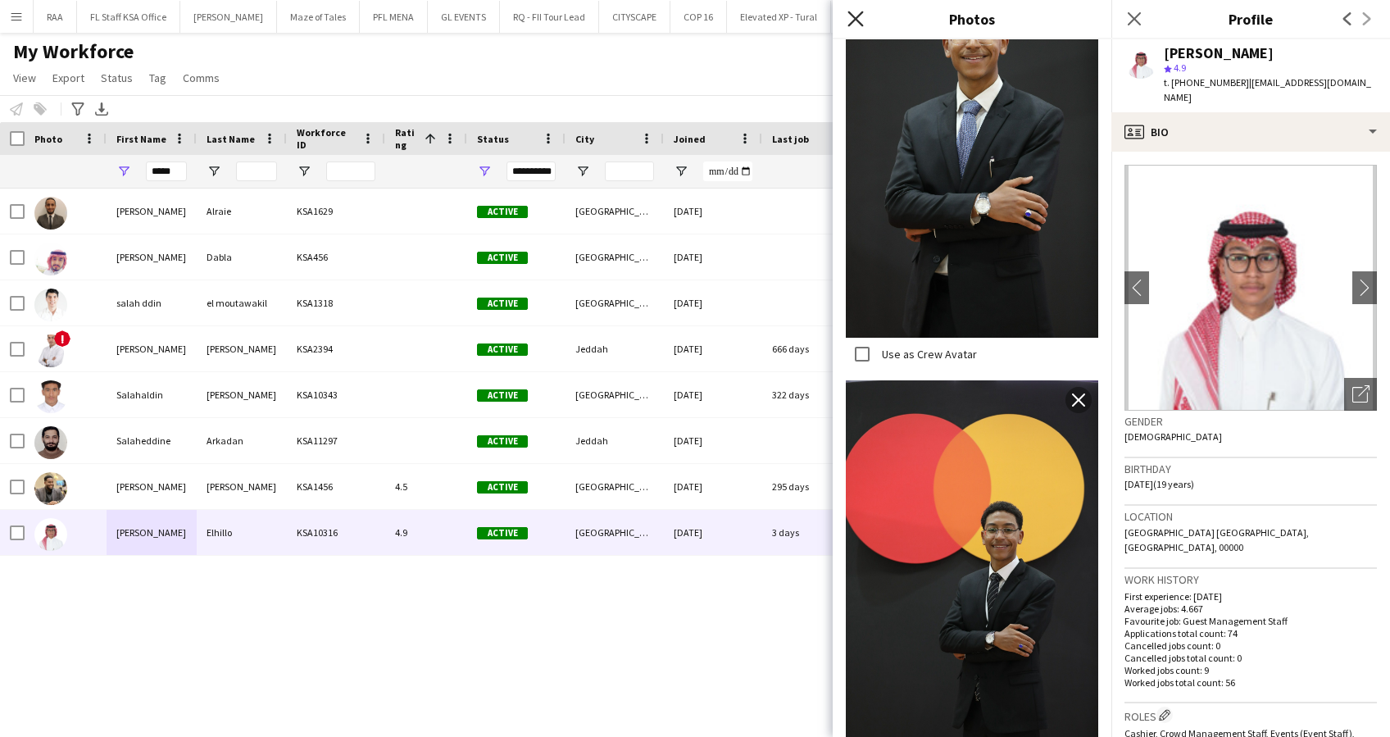
click at [853, 20] on icon "Close pop-in" at bounding box center [855, 19] width 16 height 16
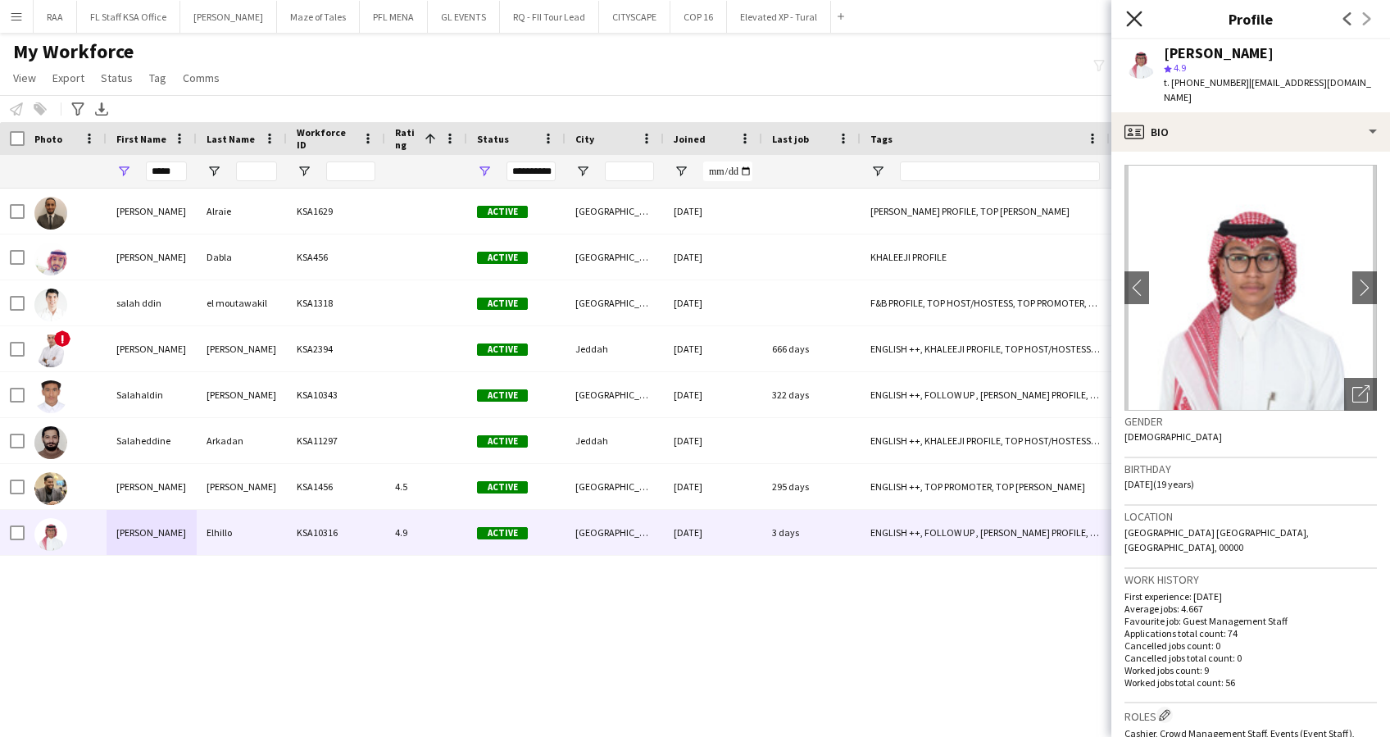
click at [1136, 13] on icon "Close pop-in" at bounding box center [1134, 19] width 16 height 16
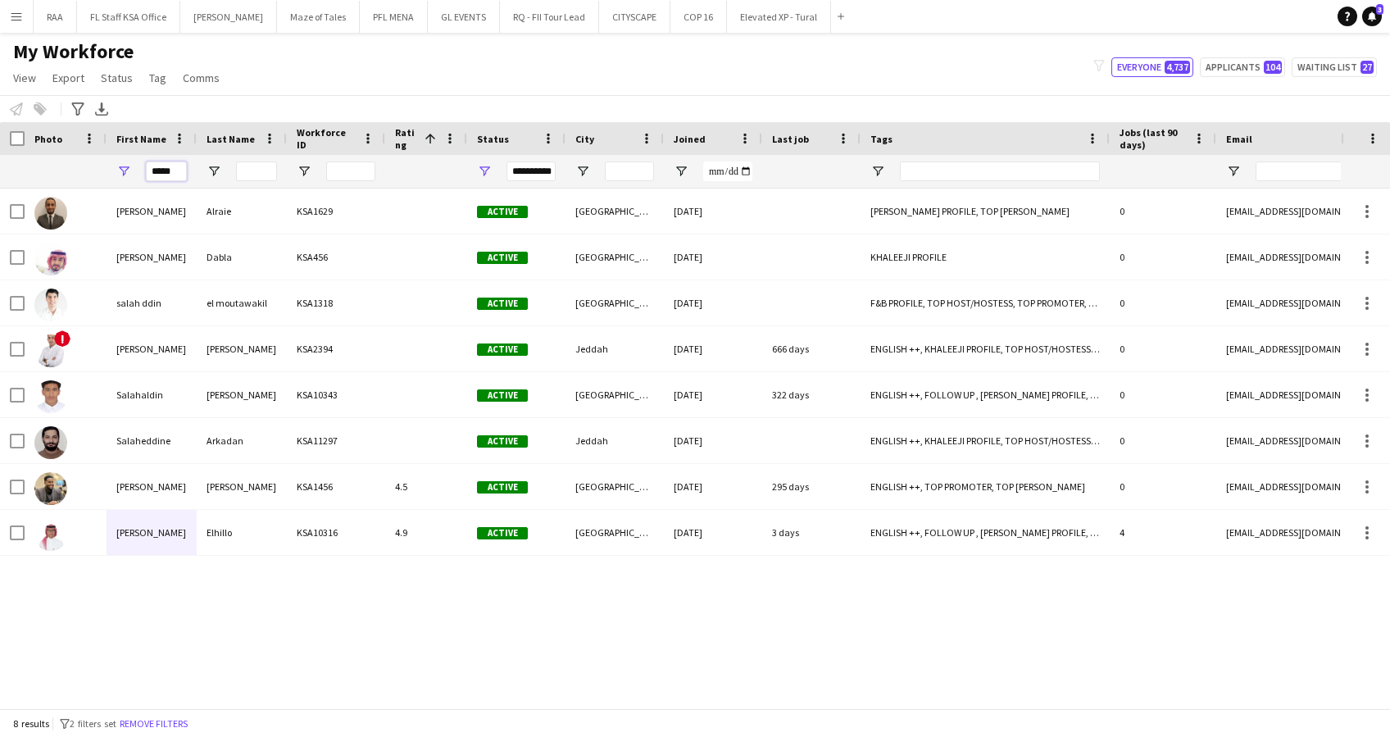
drag, startPoint x: 171, startPoint y: 169, endPoint x: 117, endPoint y: 177, distance: 54.7
click at [117, 177] on div "*****" at bounding box center [152, 171] width 90 height 33
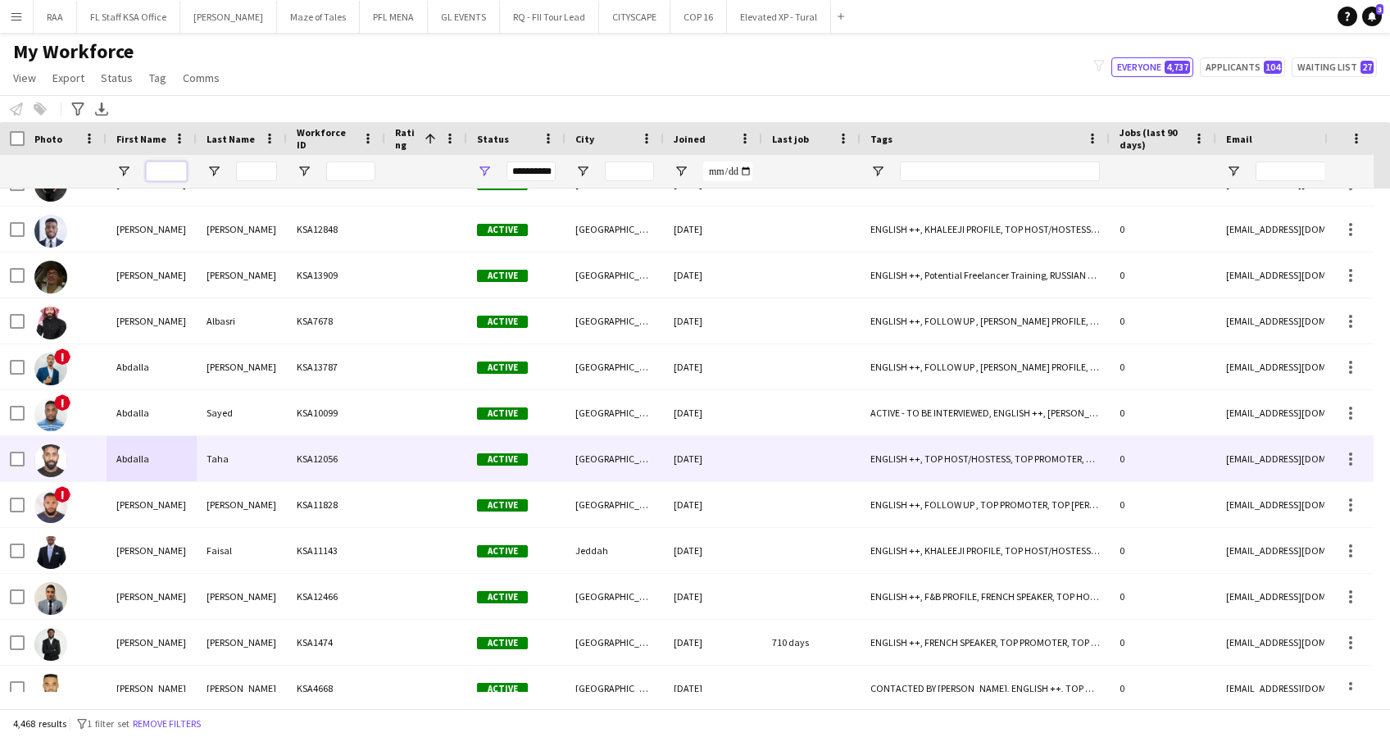
scroll to position [109, 0]
